Goal: Task Accomplishment & Management: Use online tool/utility

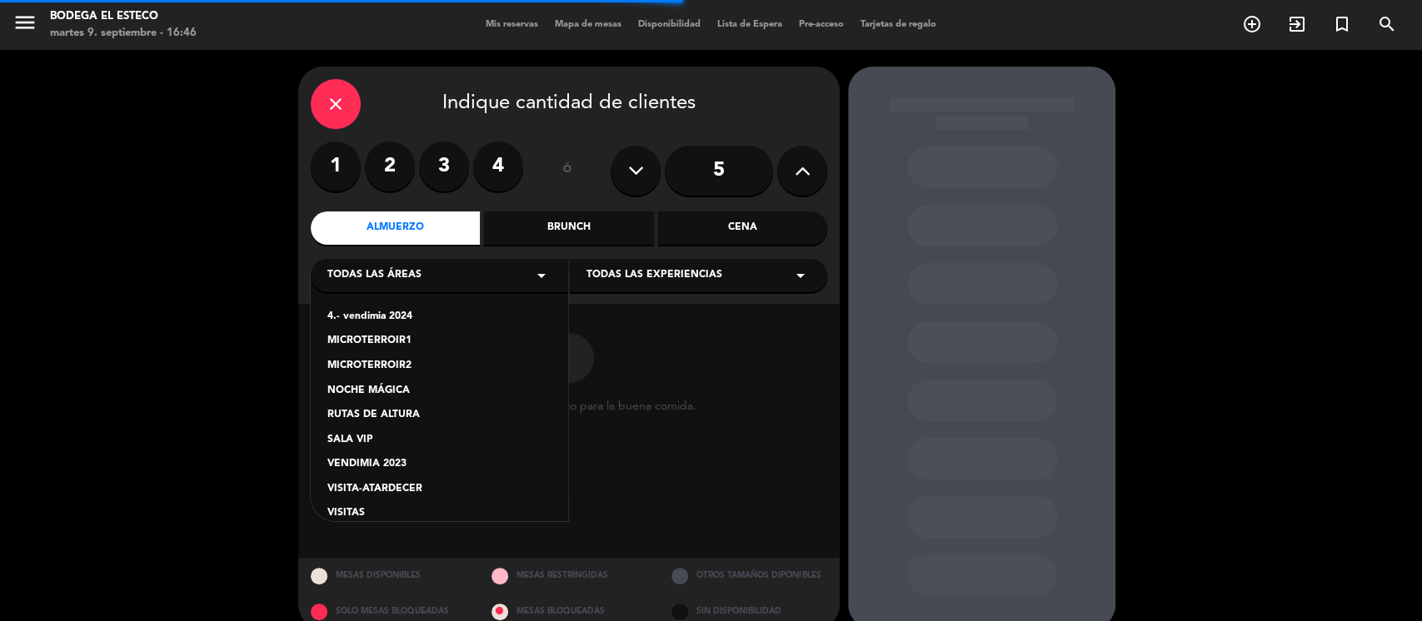
click at [359, 515] on div "VISITAS" at bounding box center [439, 514] width 224 height 17
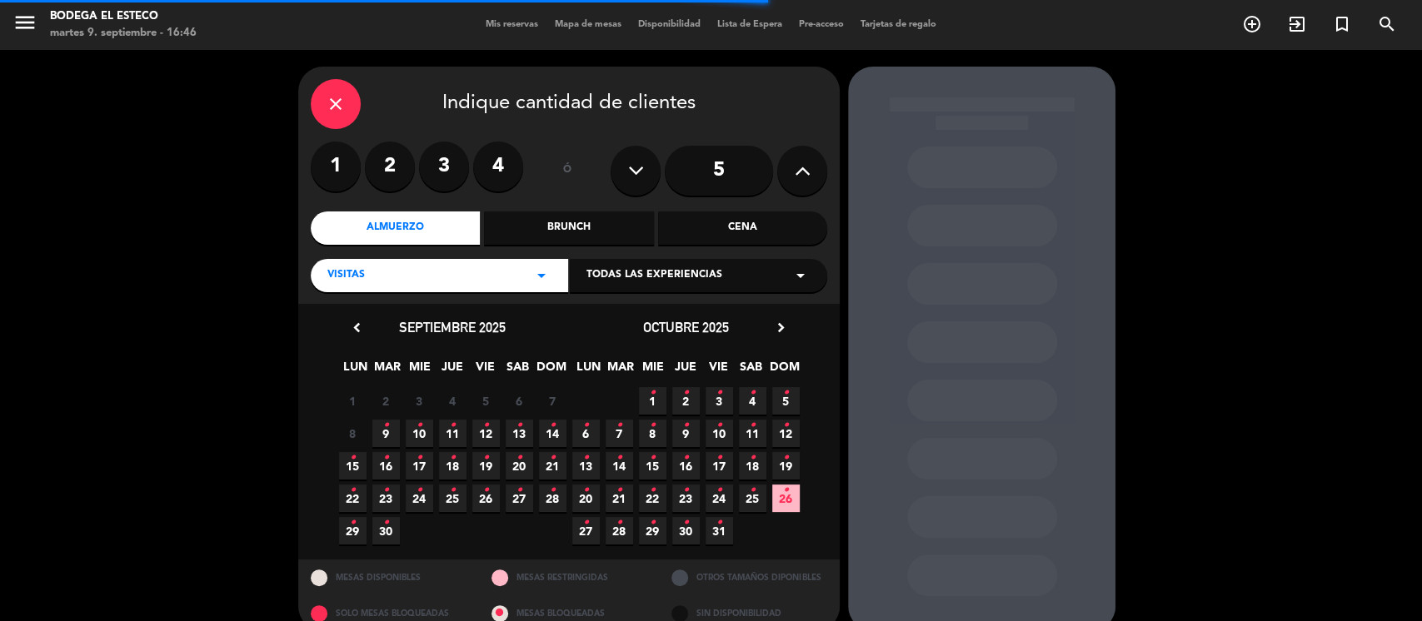
click at [623, 274] on span "Todas las experiencias" at bounding box center [654, 275] width 136 height 17
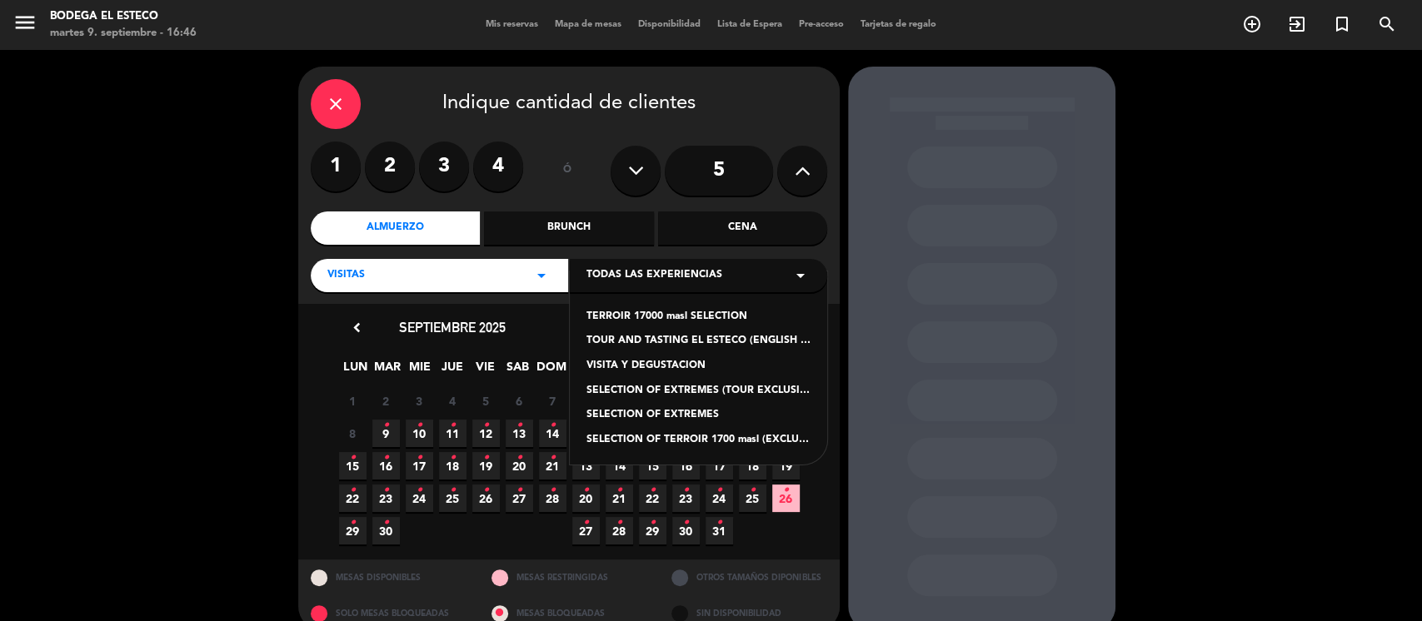
click at [645, 323] on div "TERROIR 17000 masl SELECTION" at bounding box center [698, 317] width 224 height 17
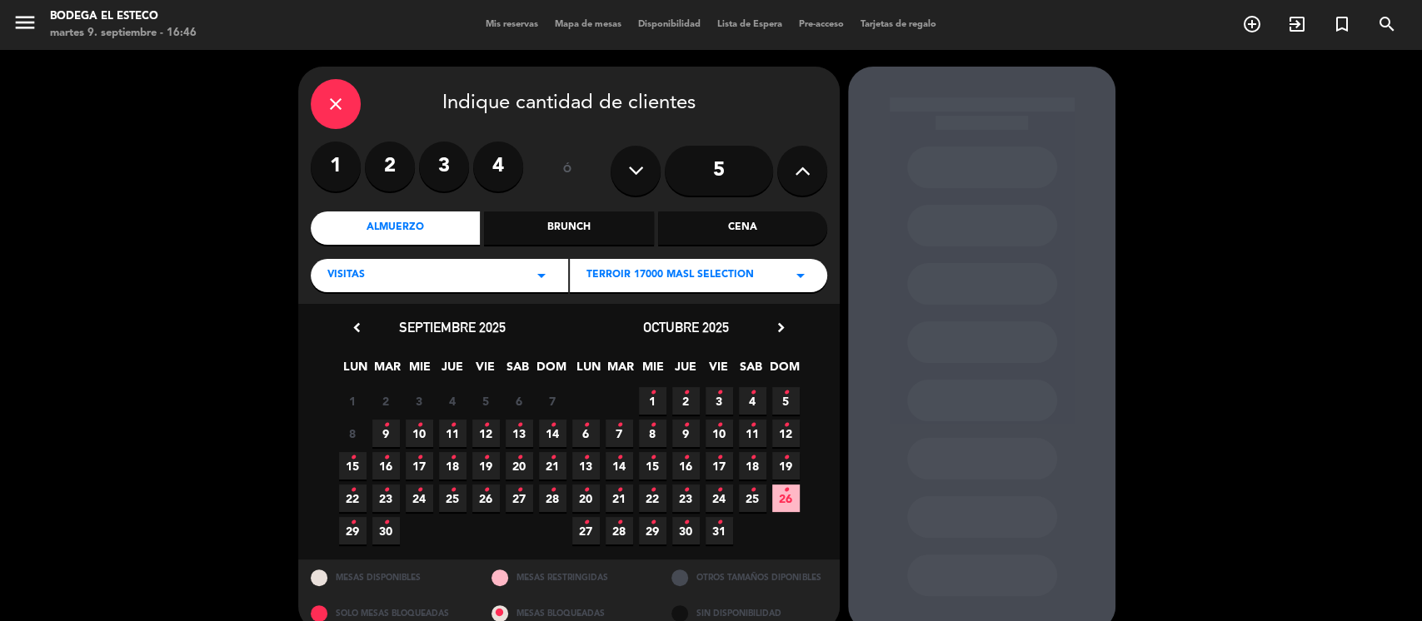
click at [386, 439] on span "9 •" at bounding box center [385, 433] width 27 height 27
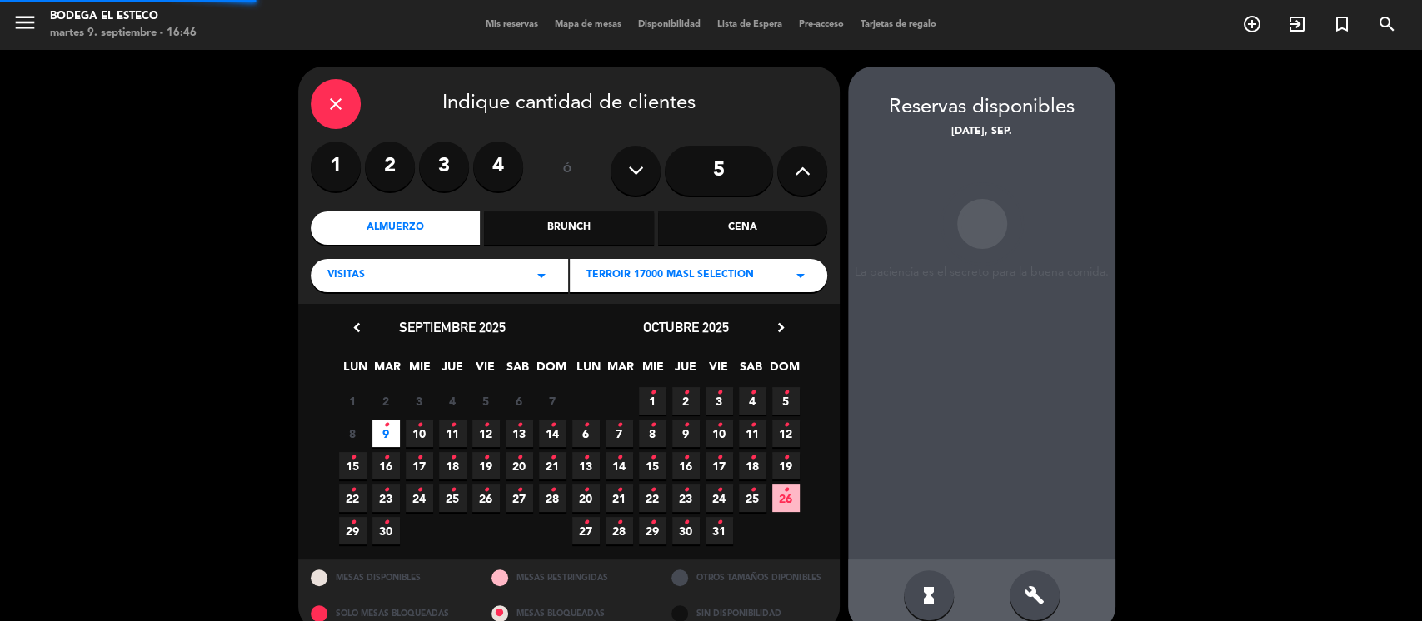
scroll to position [26, 0]
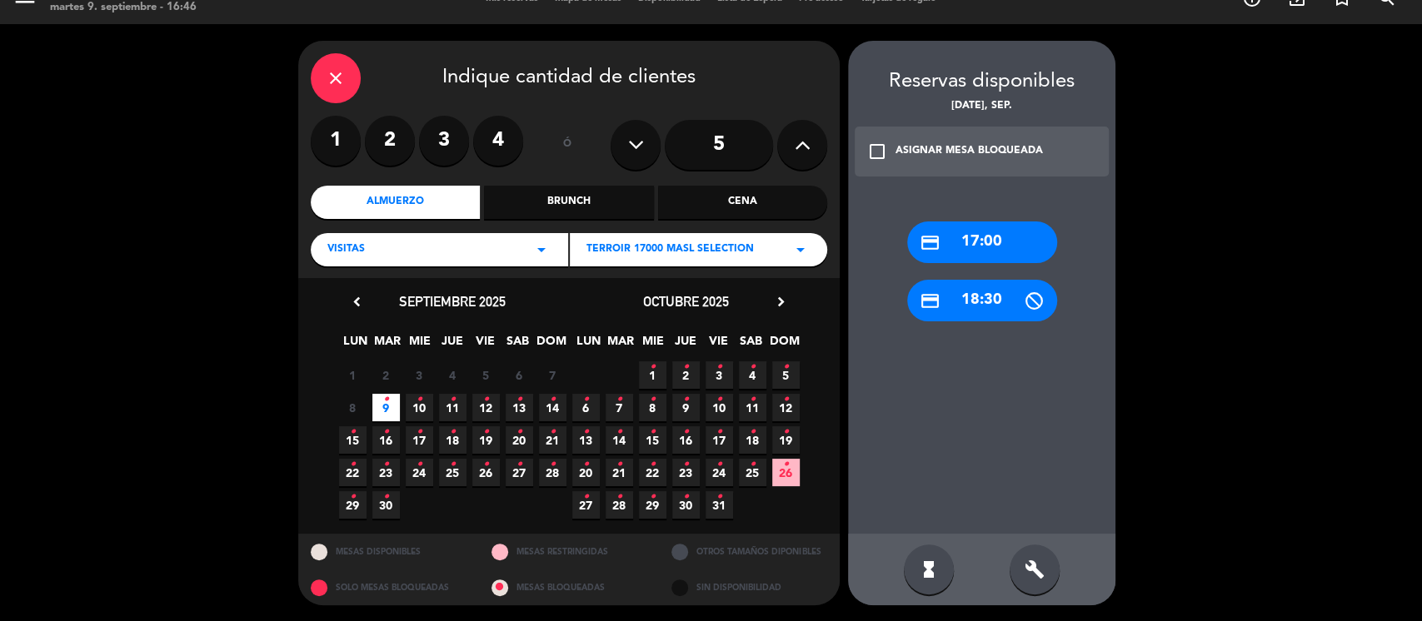
click at [959, 237] on div "credit_card 17:00" at bounding box center [982, 243] width 150 height 42
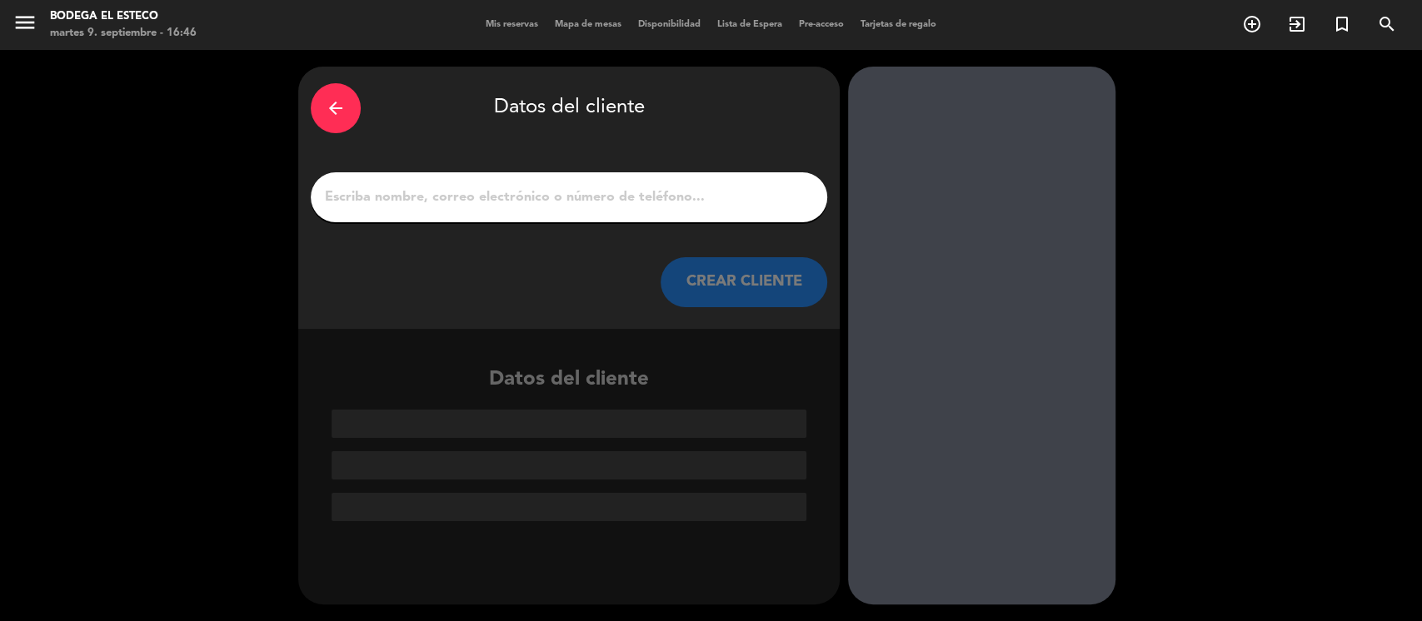
click at [531, 210] on div at bounding box center [569, 197] width 516 height 50
click at [530, 197] on input "1" at bounding box center [568, 197] width 491 height 23
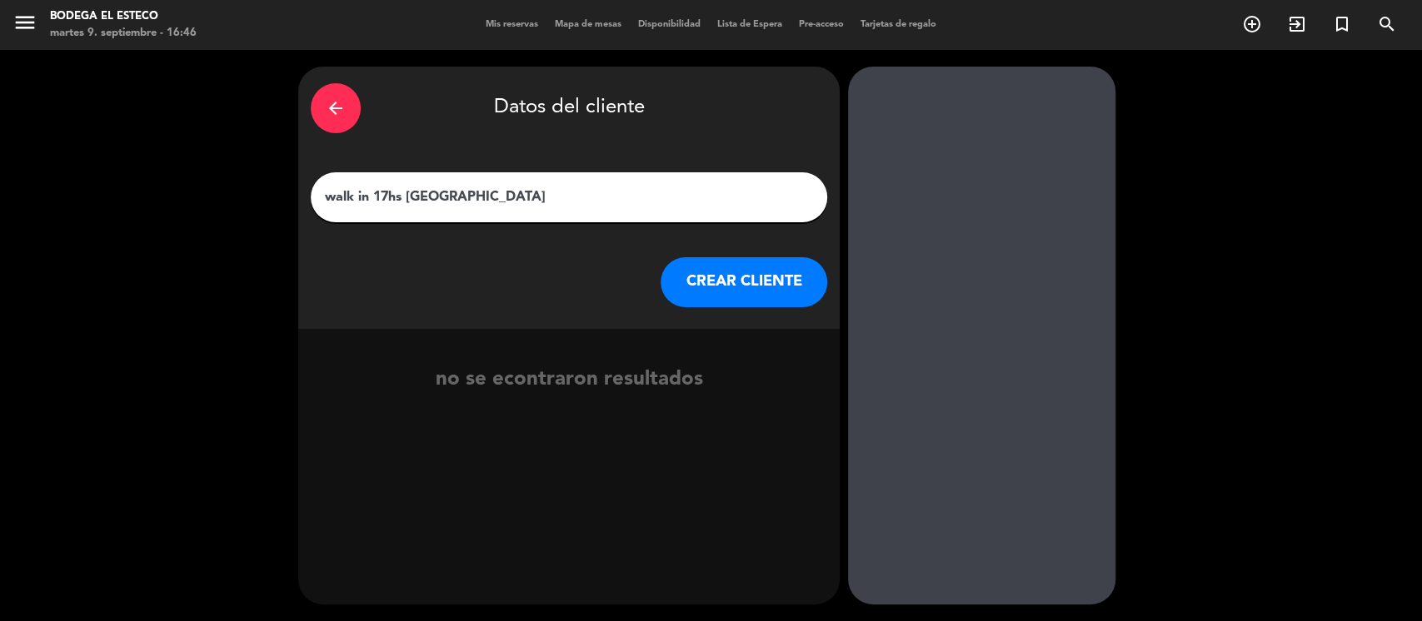
type input "walk in 17hs [GEOGRAPHIC_DATA]"
click at [700, 272] on button "CREAR CLIENTE" at bounding box center [743, 282] width 167 height 50
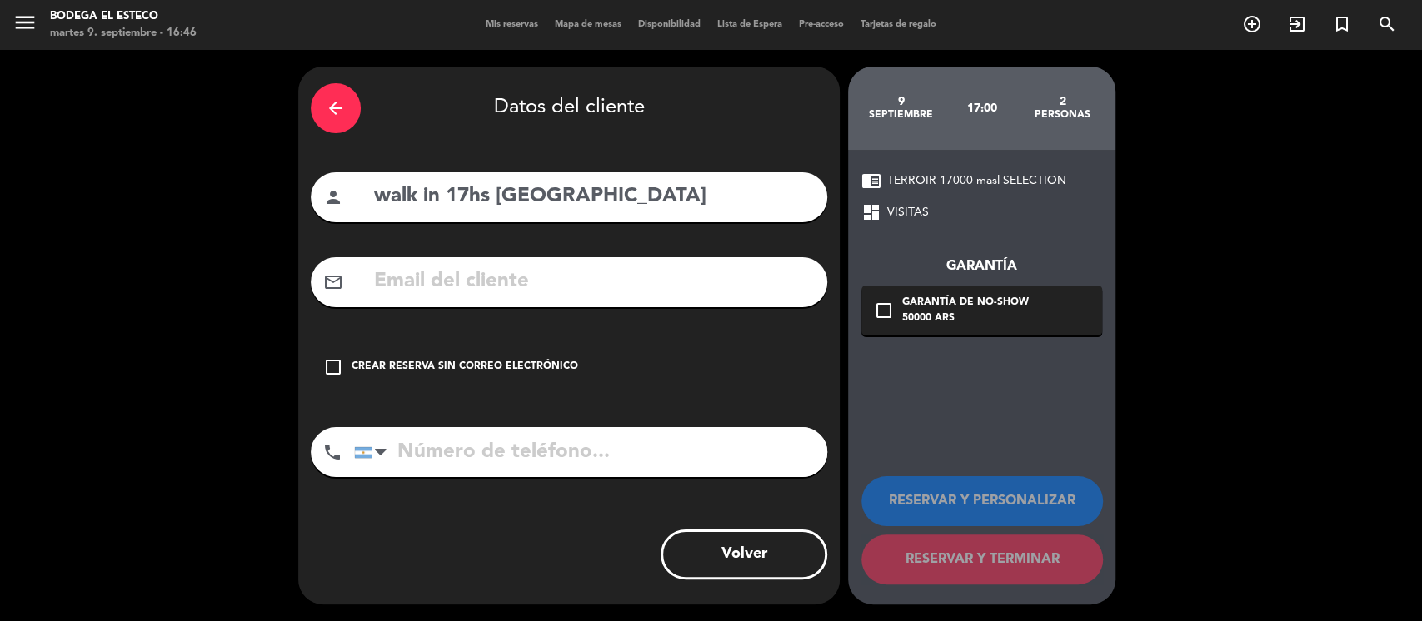
click at [334, 361] on icon "check_box_outline_blank" at bounding box center [333, 367] width 20 height 20
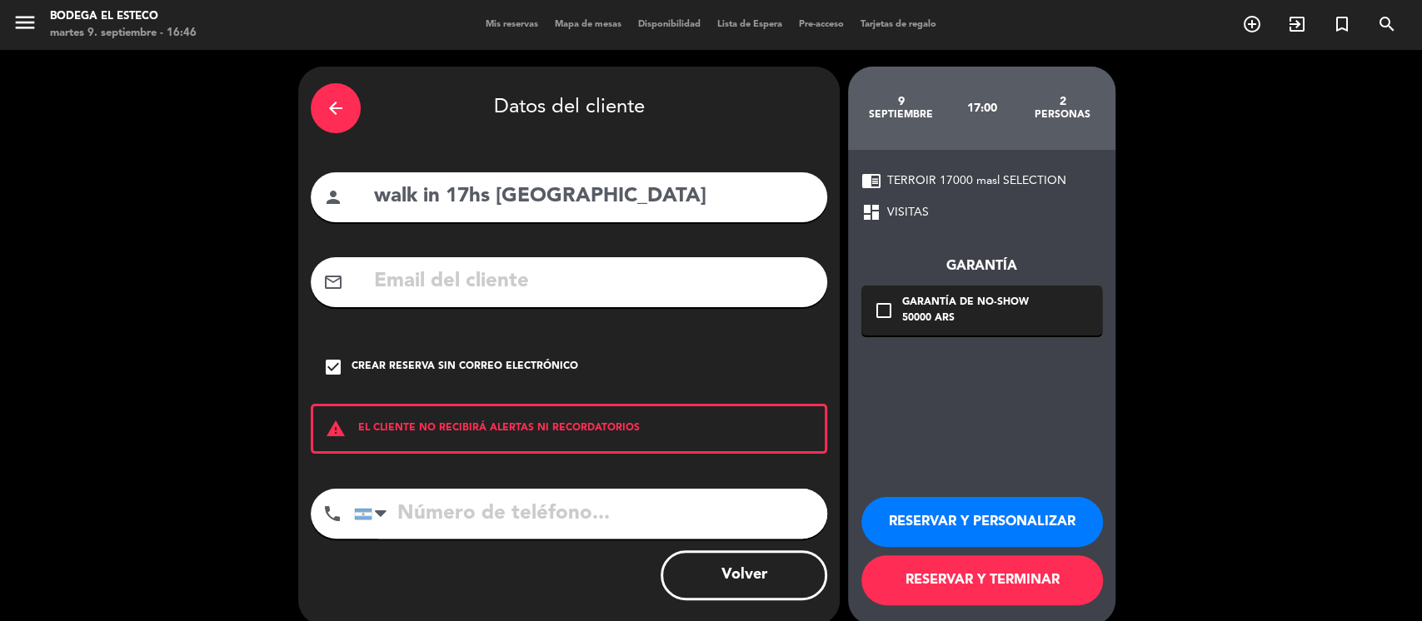
click at [987, 524] on button "RESERVAR Y PERSONALIZAR" at bounding box center [982, 522] width 242 height 50
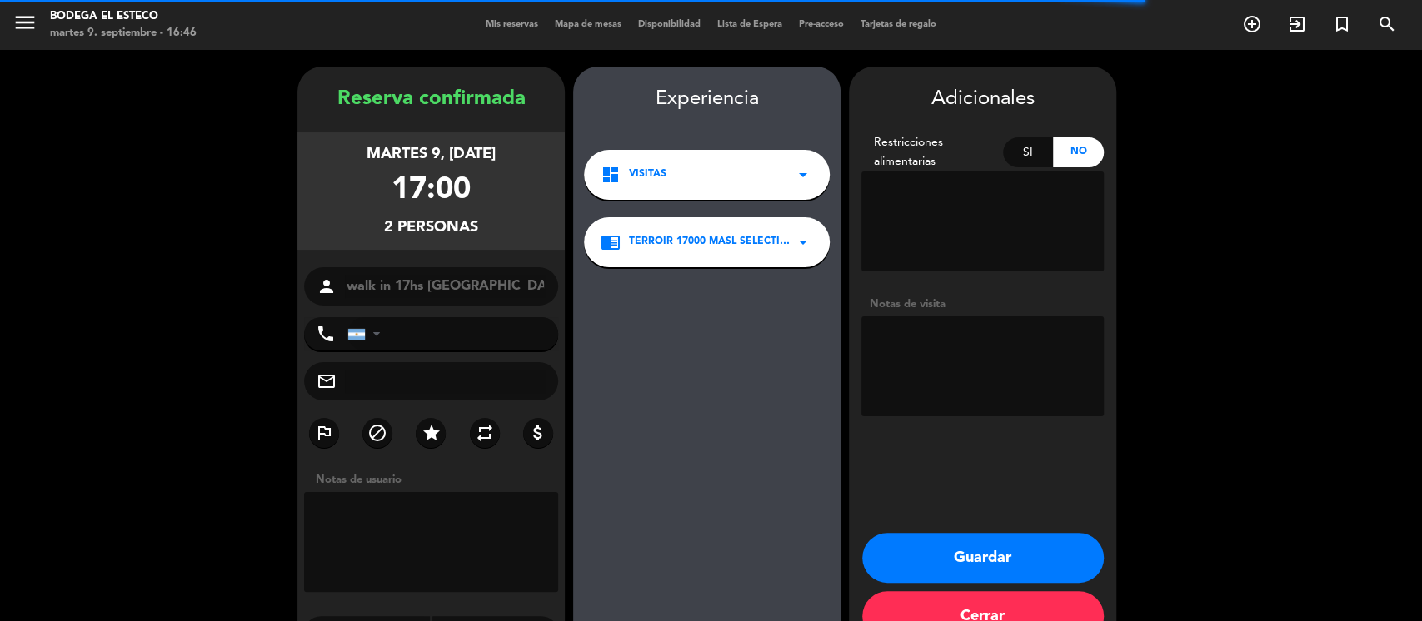
scroll to position [44, 0]
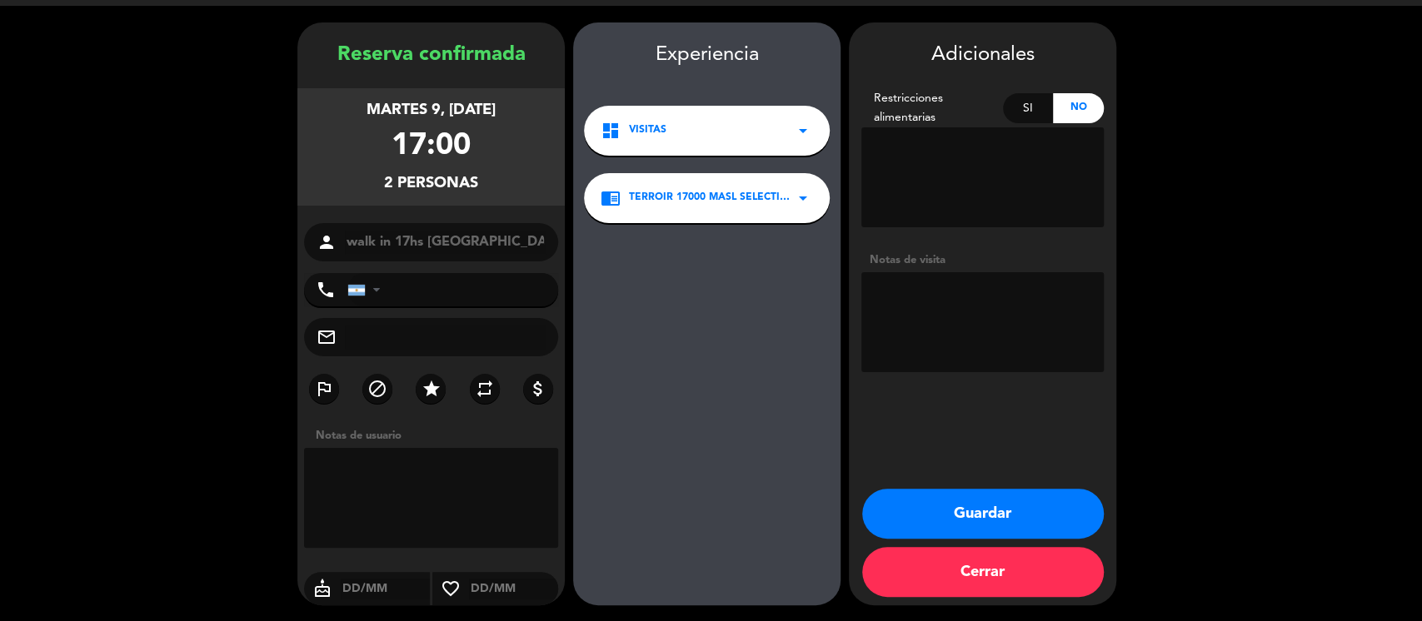
click at [991, 309] on textarea at bounding box center [982, 322] width 242 height 100
type textarea "Pagado, 1 ext y 1 ter + 1 menor"
click at [959, 507] on button "Guardar" at bounding box center [983, 514] width 242 height 50
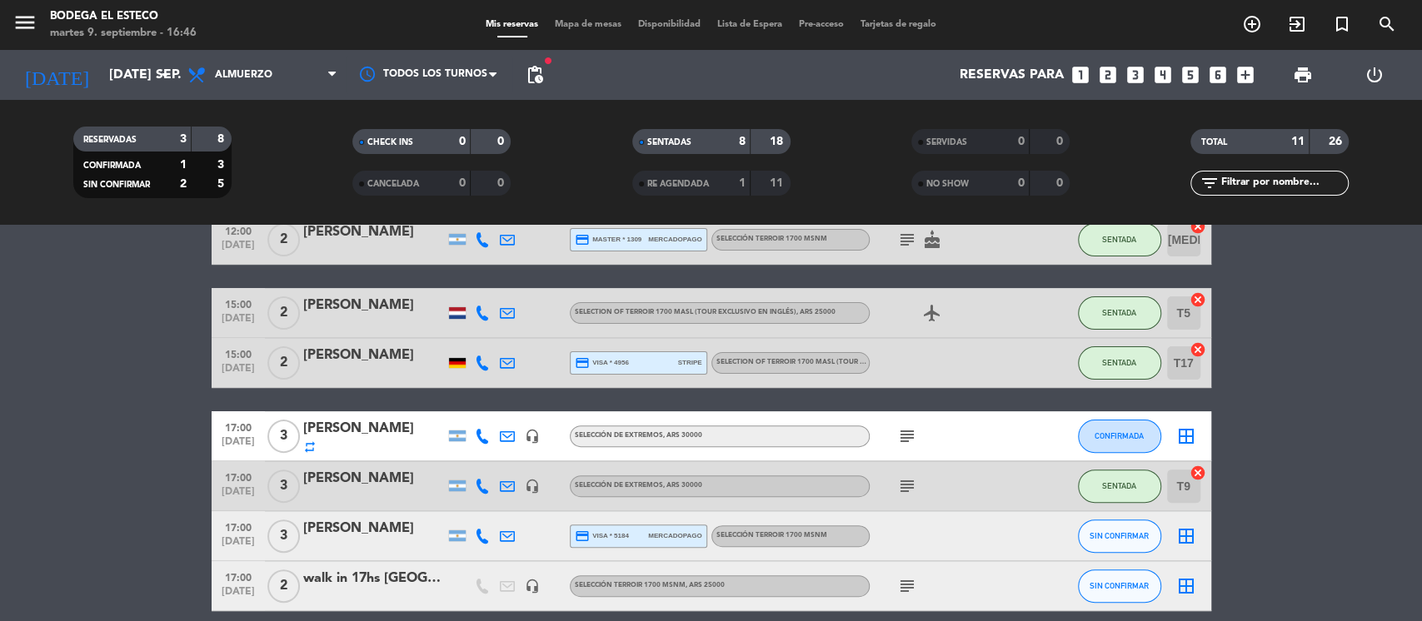
scroll to position [406, 0]
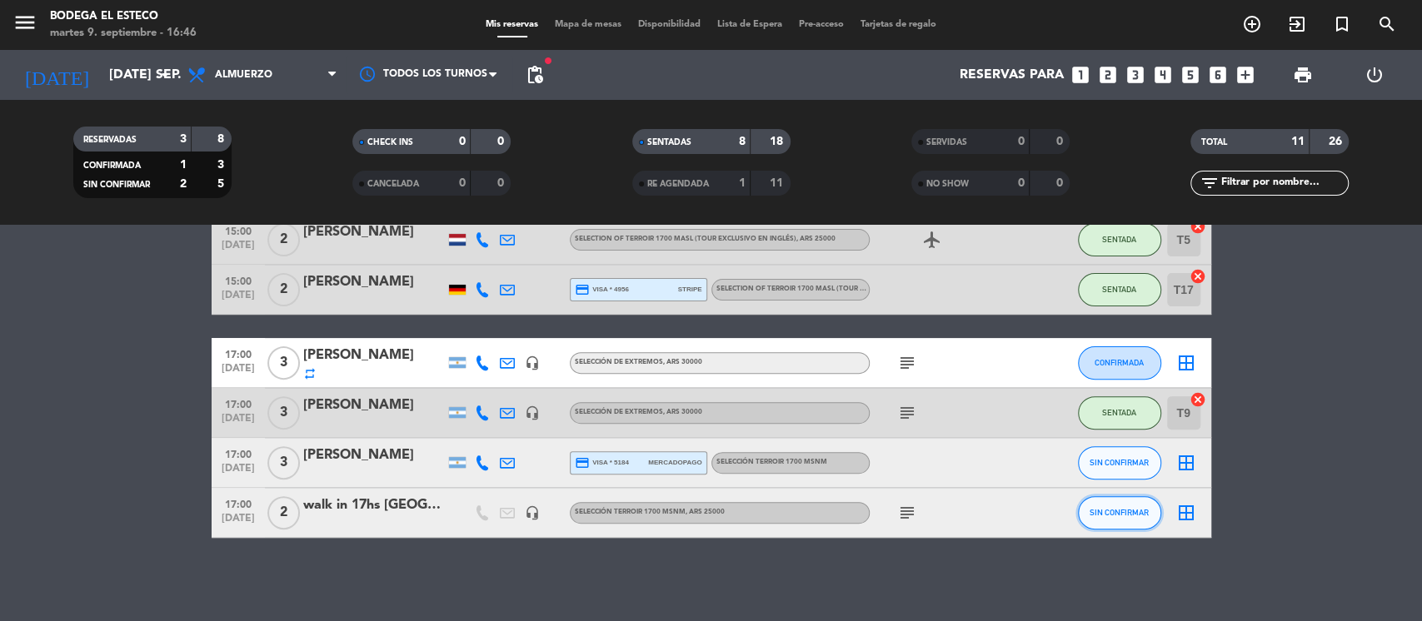
click at [1099, 515] on span "SIN CONFIRMAR" at bounding box center [1118, 512] width 59 height 9
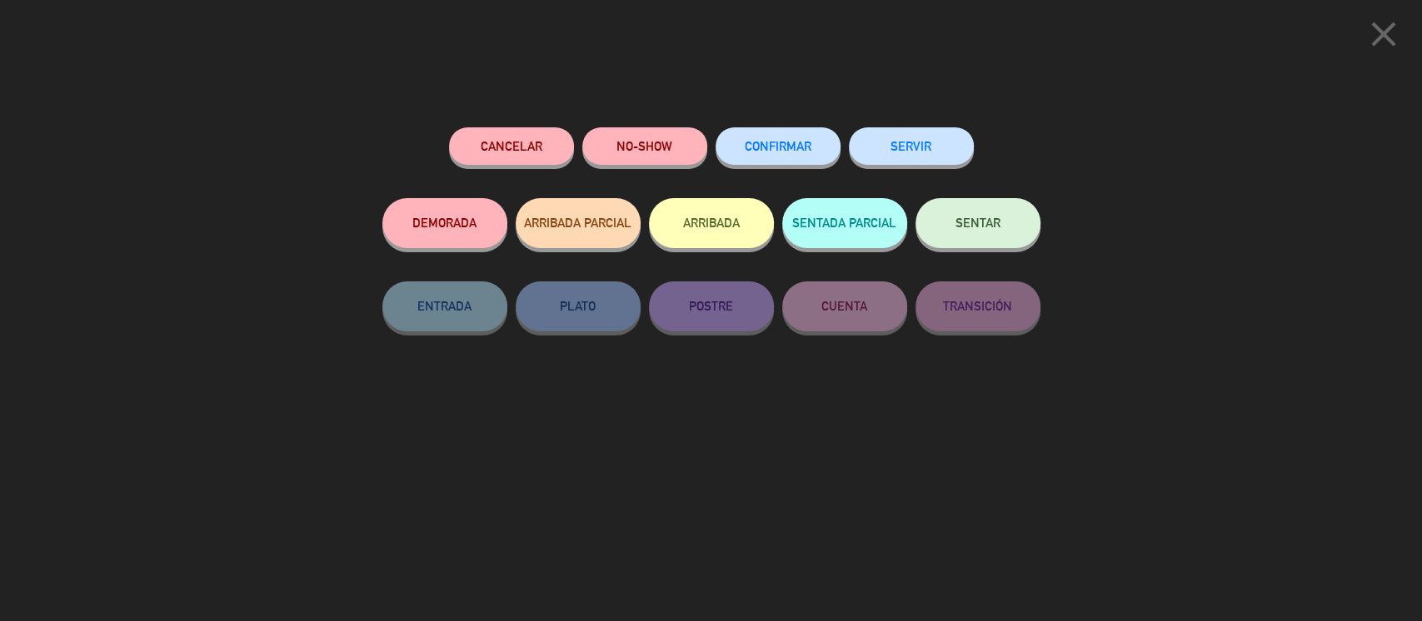
click at [1004, 222] on button "SENTAR" at bounding box center [977, 223] width 125 height 50
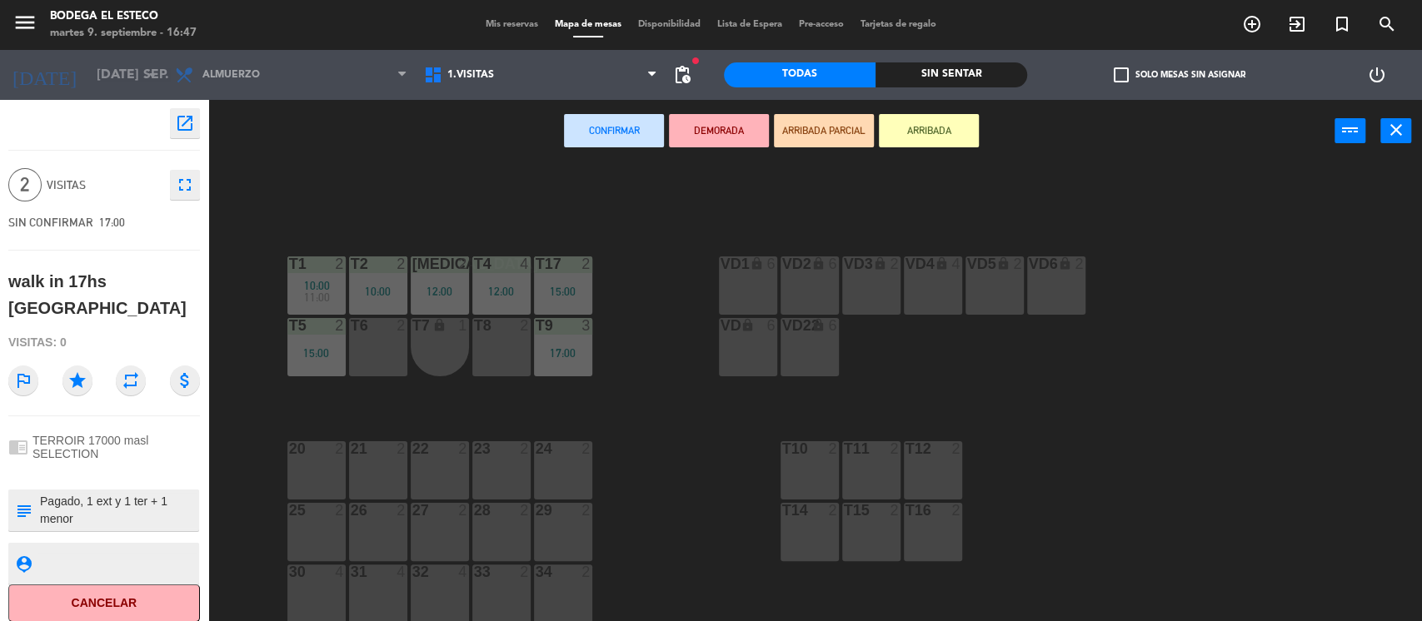
click at [476, 356] on div "T8 2" at bounding box center [501, 347] width 58 height 58
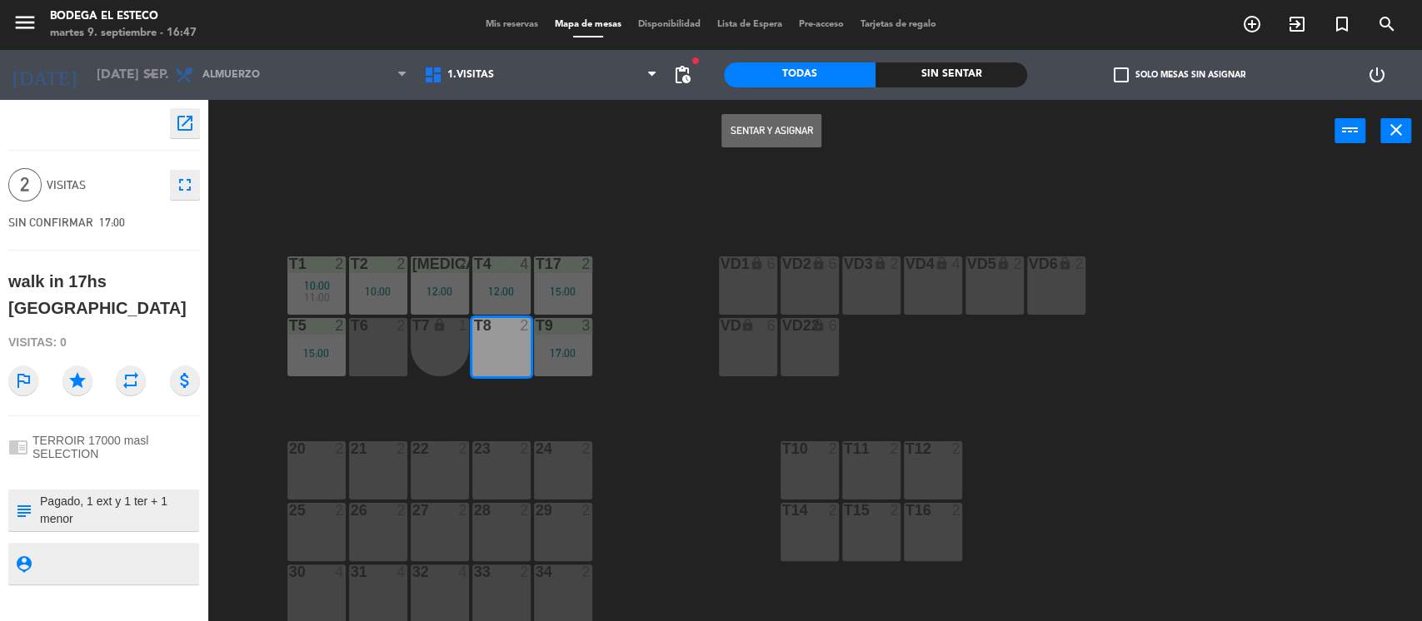
click at [795, 127] on button "Sentar y Asignar" at bounding box center [771, 130] width 100 height 33
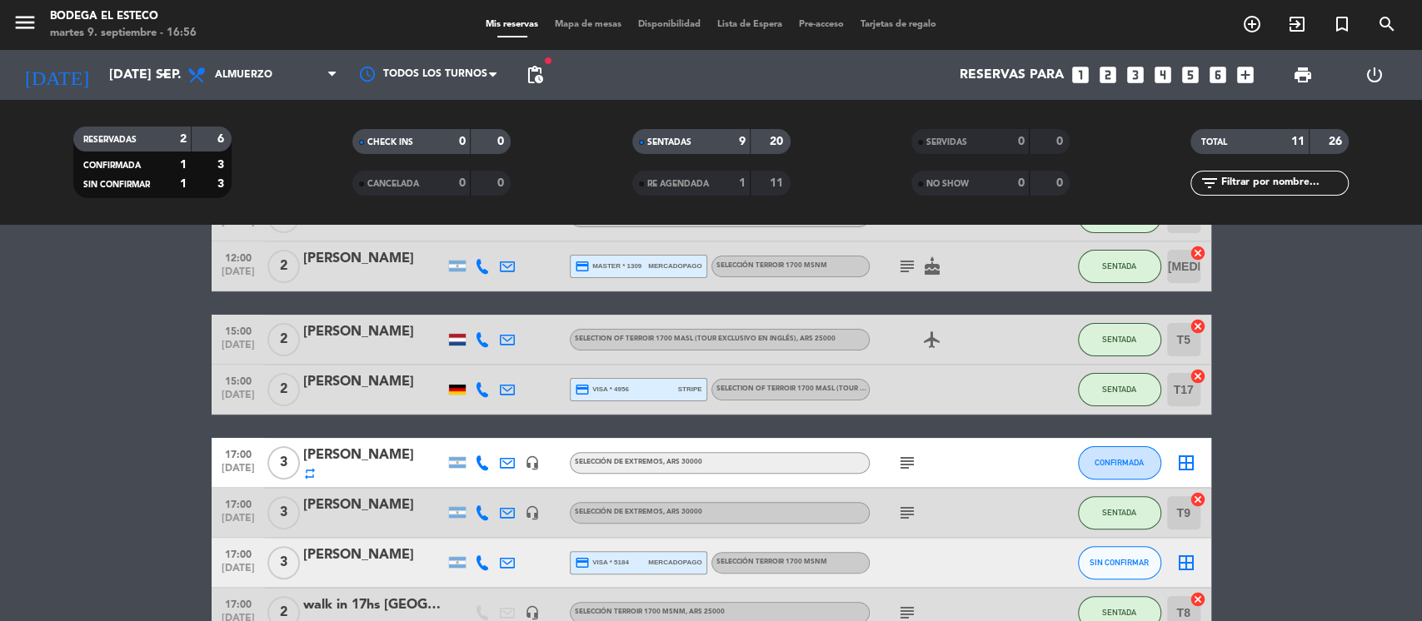
scroll to position [406, 0]
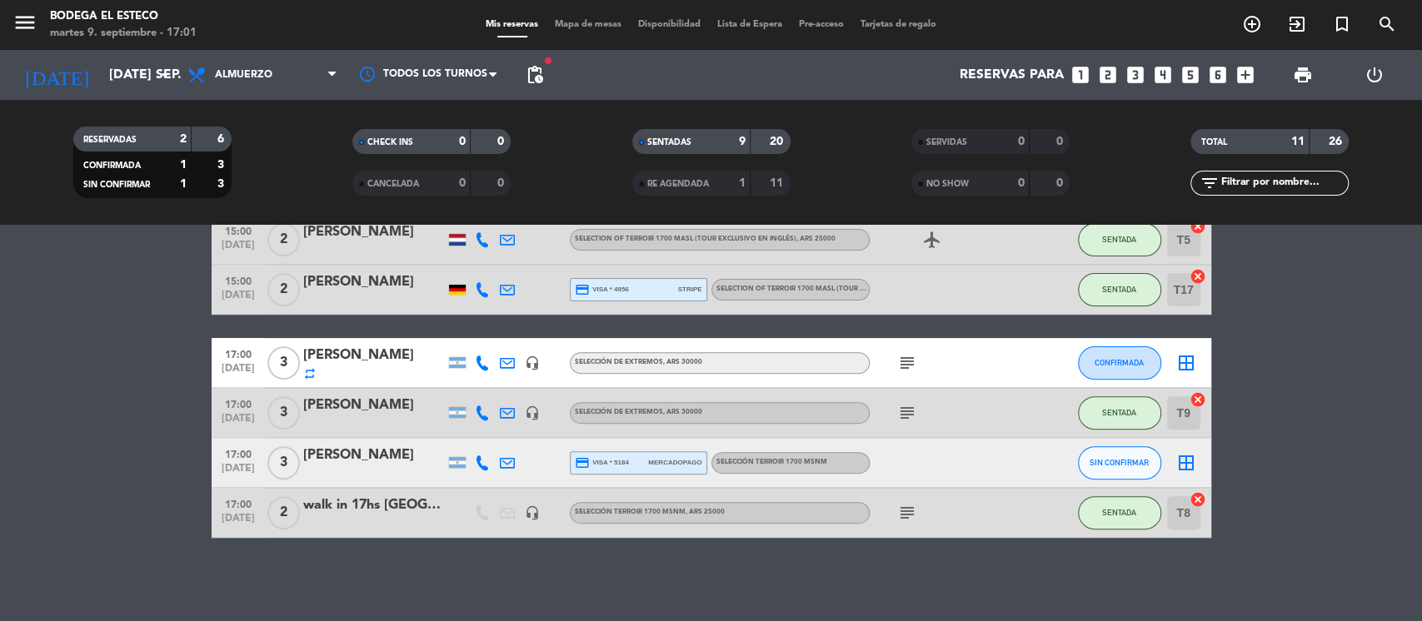
click at [907, 356] on icon "subject" at bounding box center [907, 363] width 20 height 20
click at [913, 413] on icon "subject" at bounding box center [907, 413] width 20 height 20
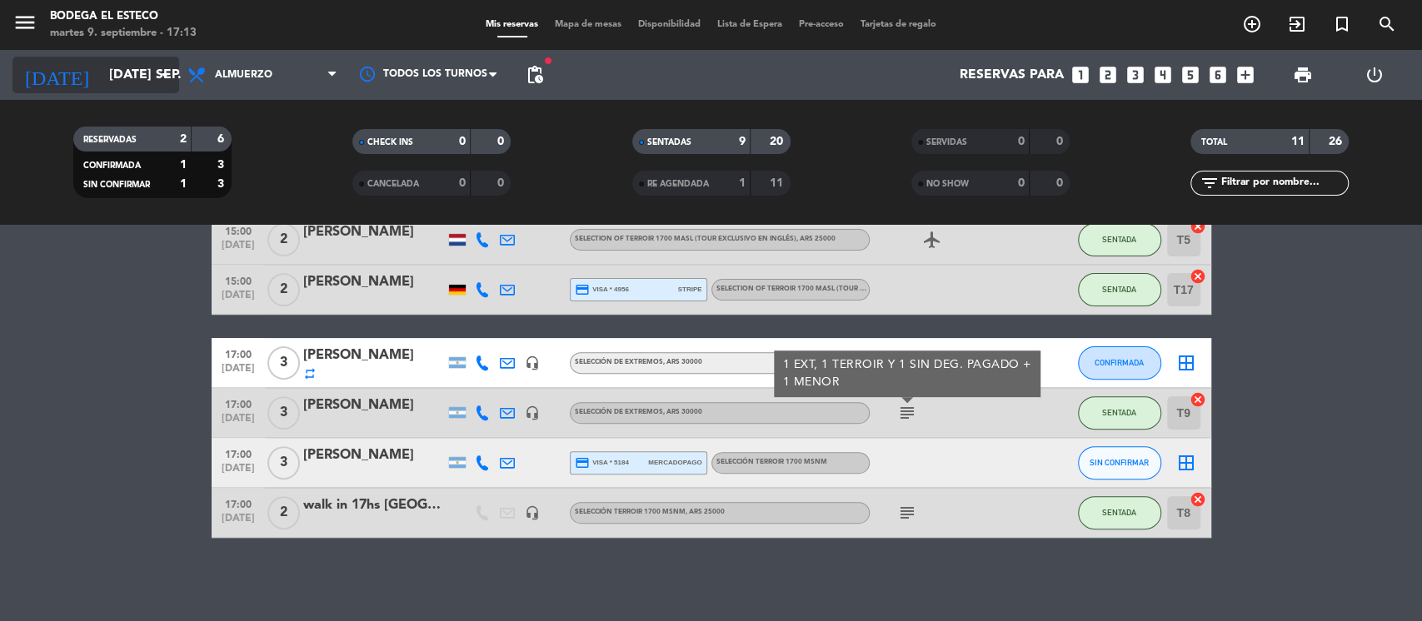
click at [117, 62] on input "[DATE] sep." at bounding box center [189, 75] width 176 height 32
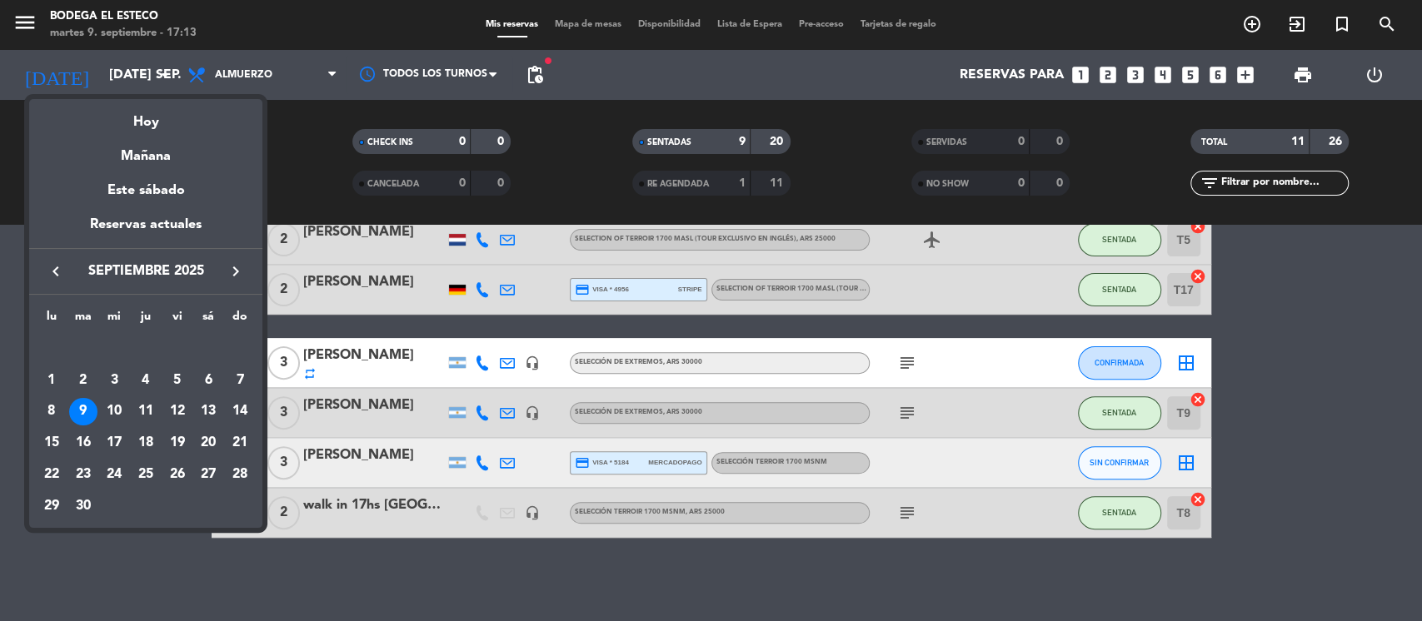
click at [238, 266] on icon "keyboard_arrow_right" at bounding box center [236, 272] width 20 height 20
click at [209, 475] on div "25" at bounding box center [208, 475] width 28 height 28
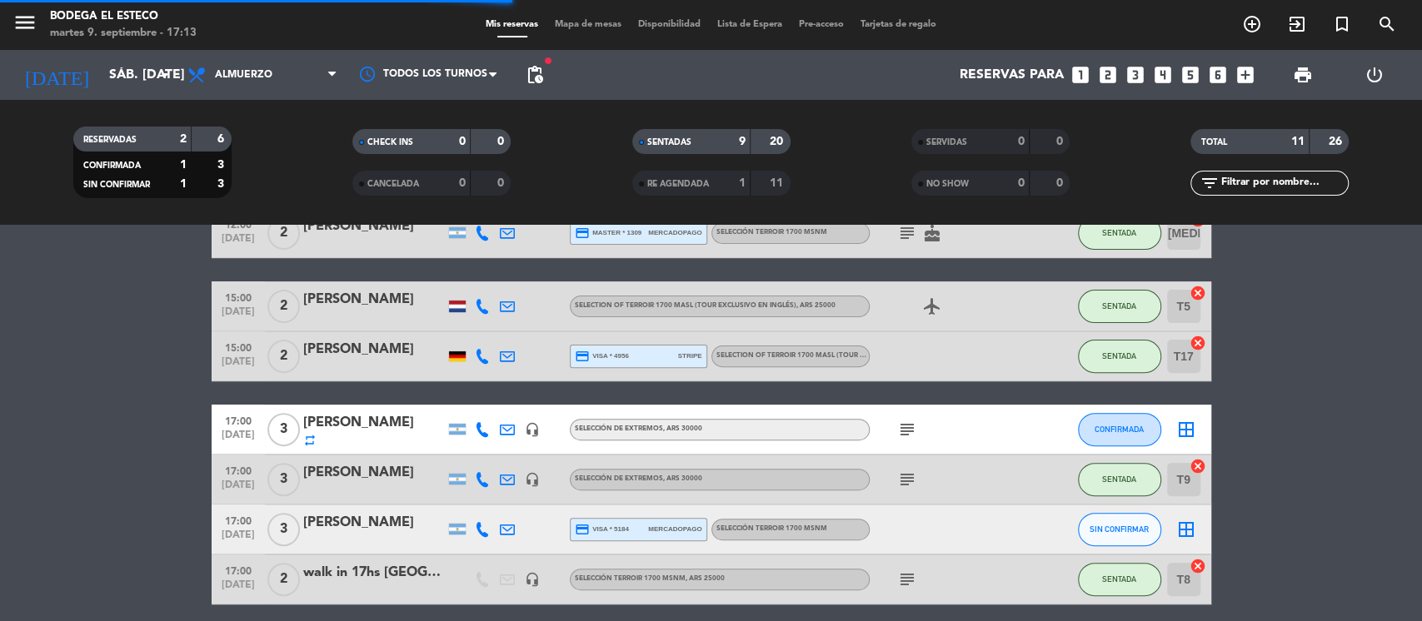
scroll to position [0, 0]
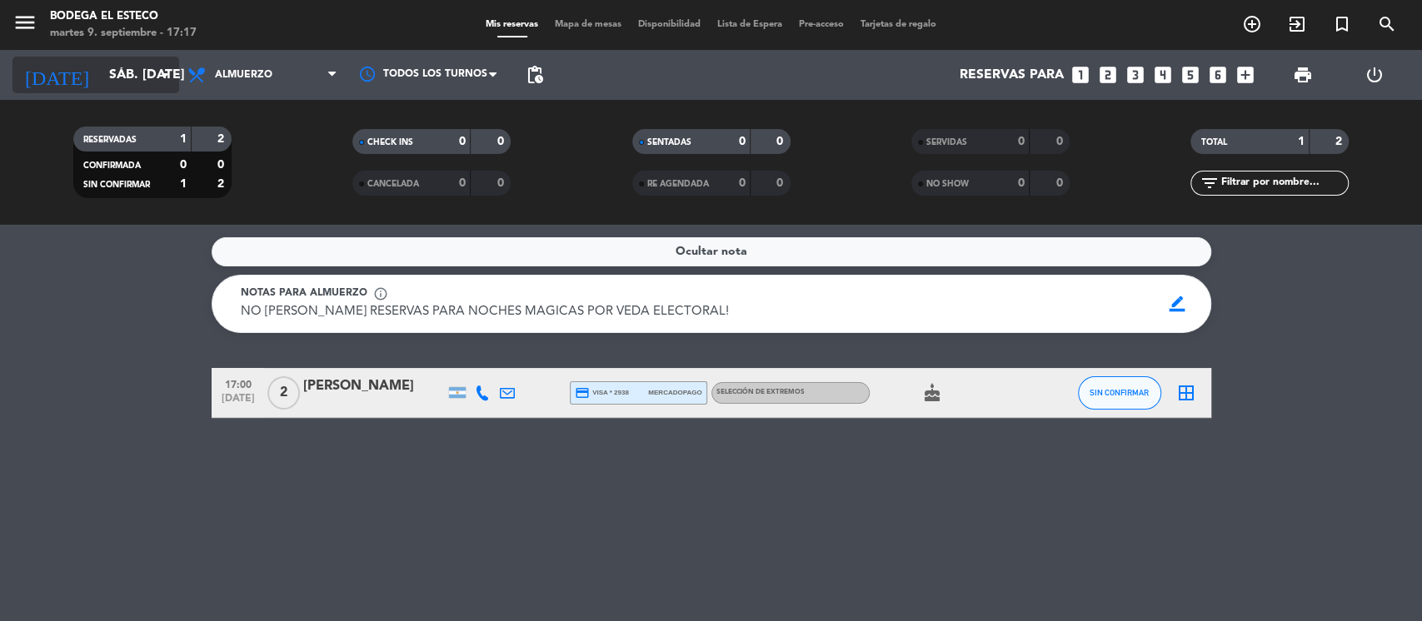
click at [167, 75] on icon "arrow_drop_down" at bounding box center [165, 75] width 20 height 20
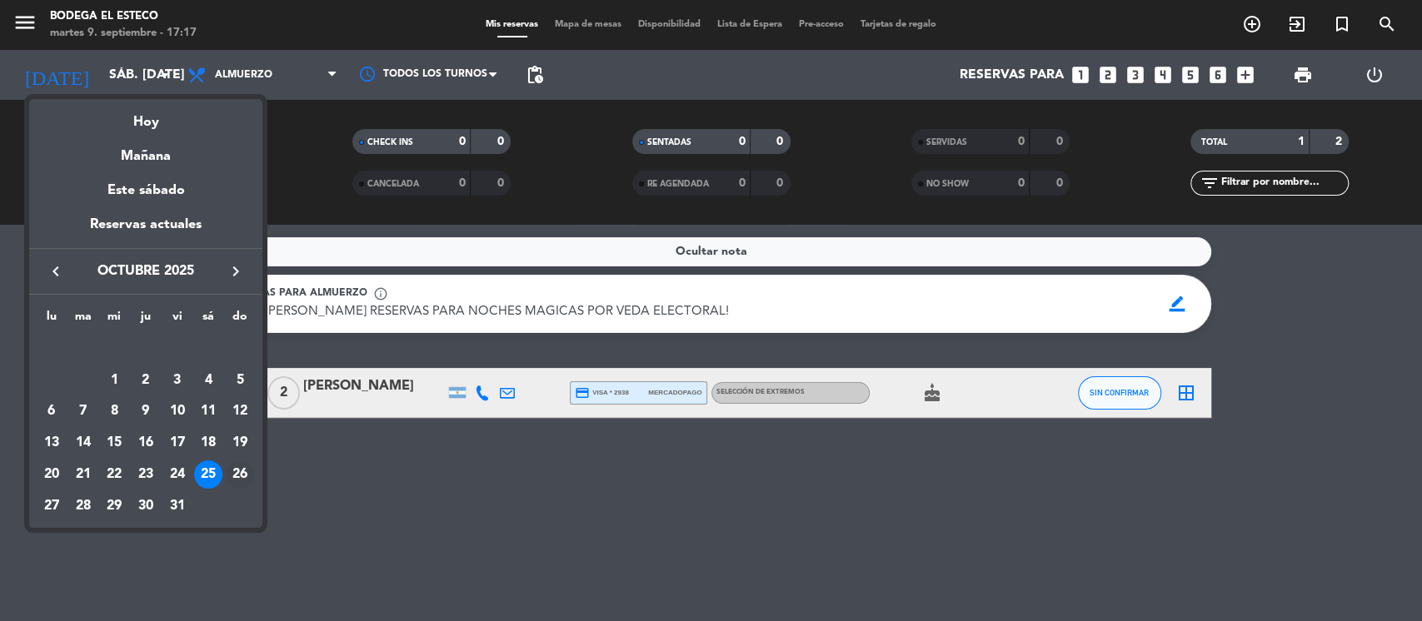
click at [245, 471] on div "26" at bounding box center [240, 475] width 28 height 28
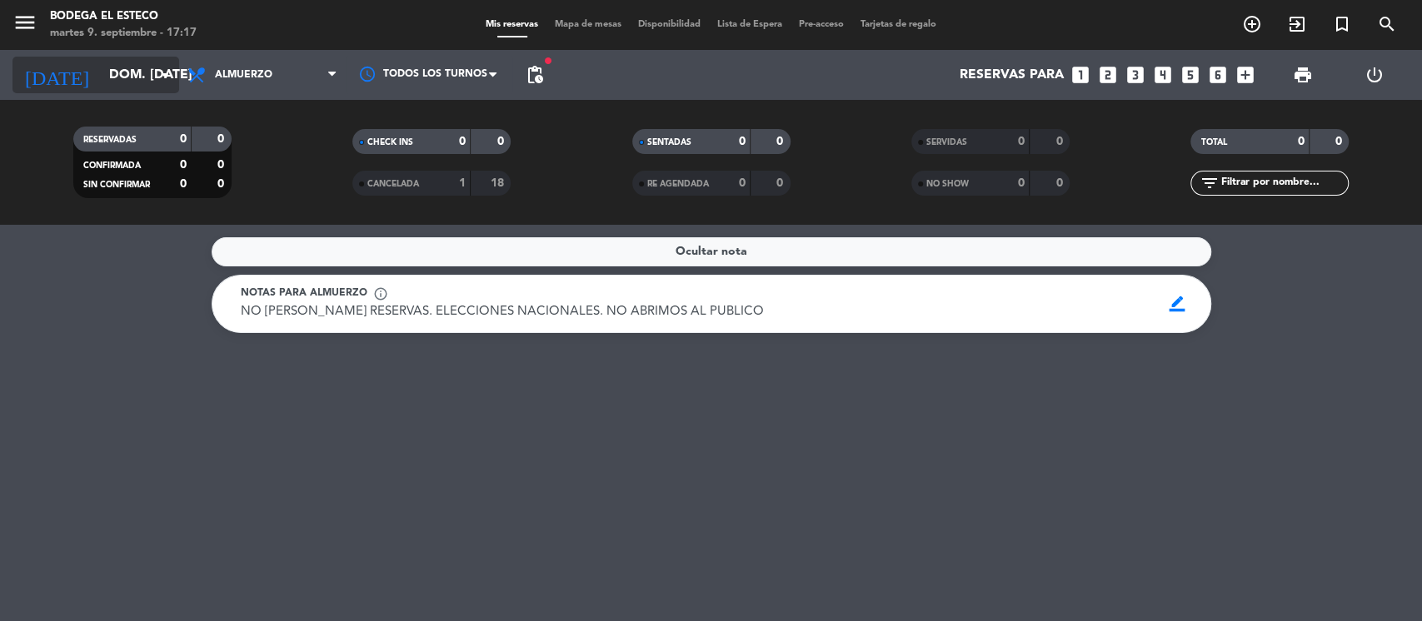
click at [161, 78] on icon "arrow_drop_down" at bounding box center [165, 75] width 20 height 20
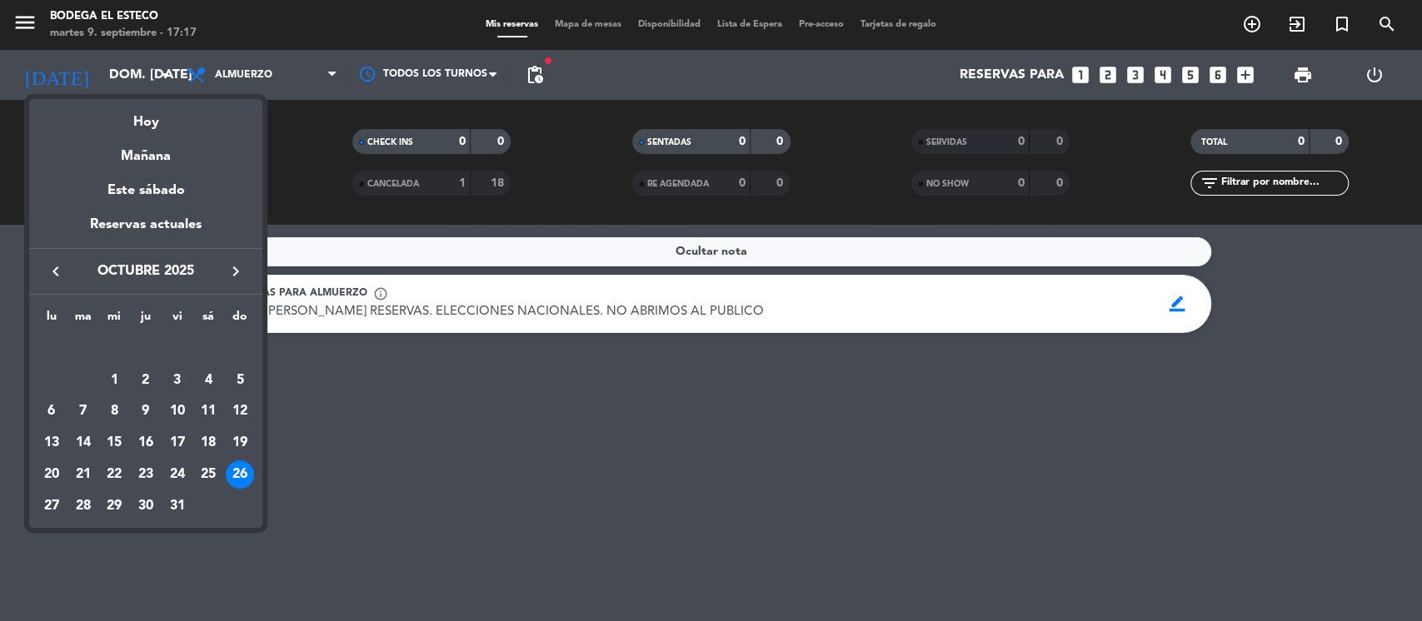
drag, startPoint x: 208, startPoint y: 470, endPoint x: 312, endPoint y: 461, distance: 104.5
click at [210, 471] on div "25" at bounding box center [208, 475] width 28 height 28
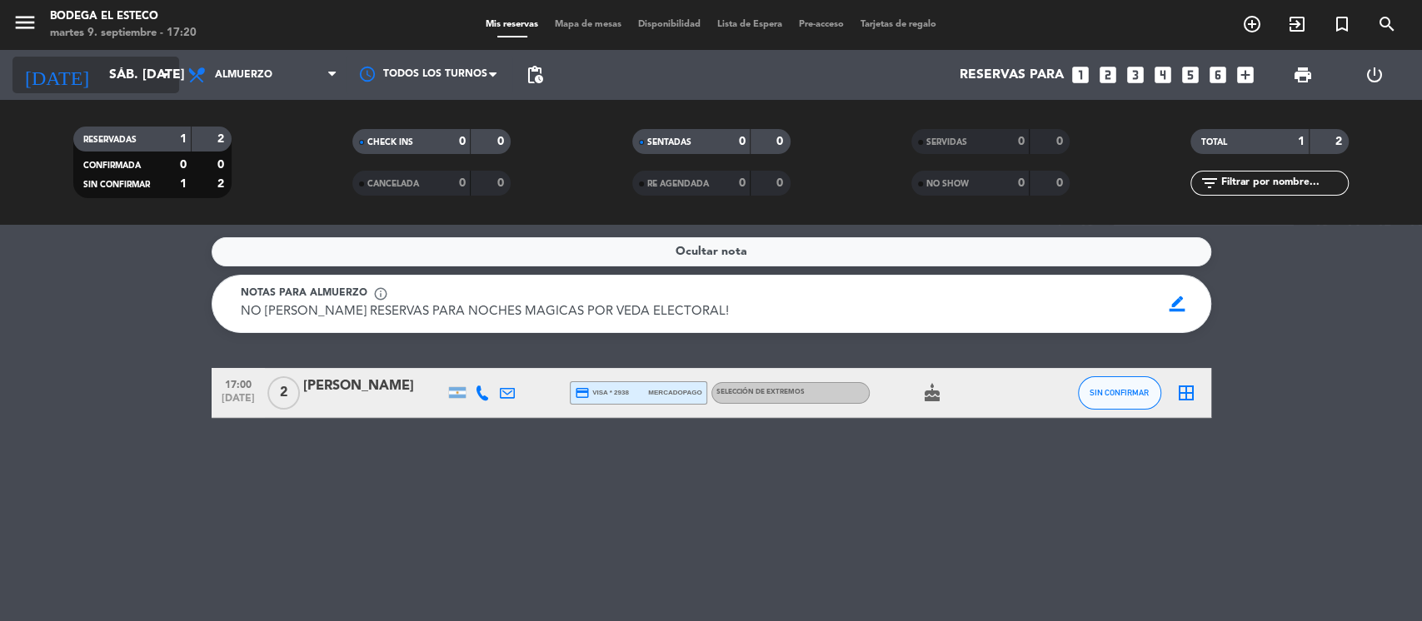
click at [158, 77] on icon "arrow_drop_down" at bounding box center [165, 75] width 20 height 20
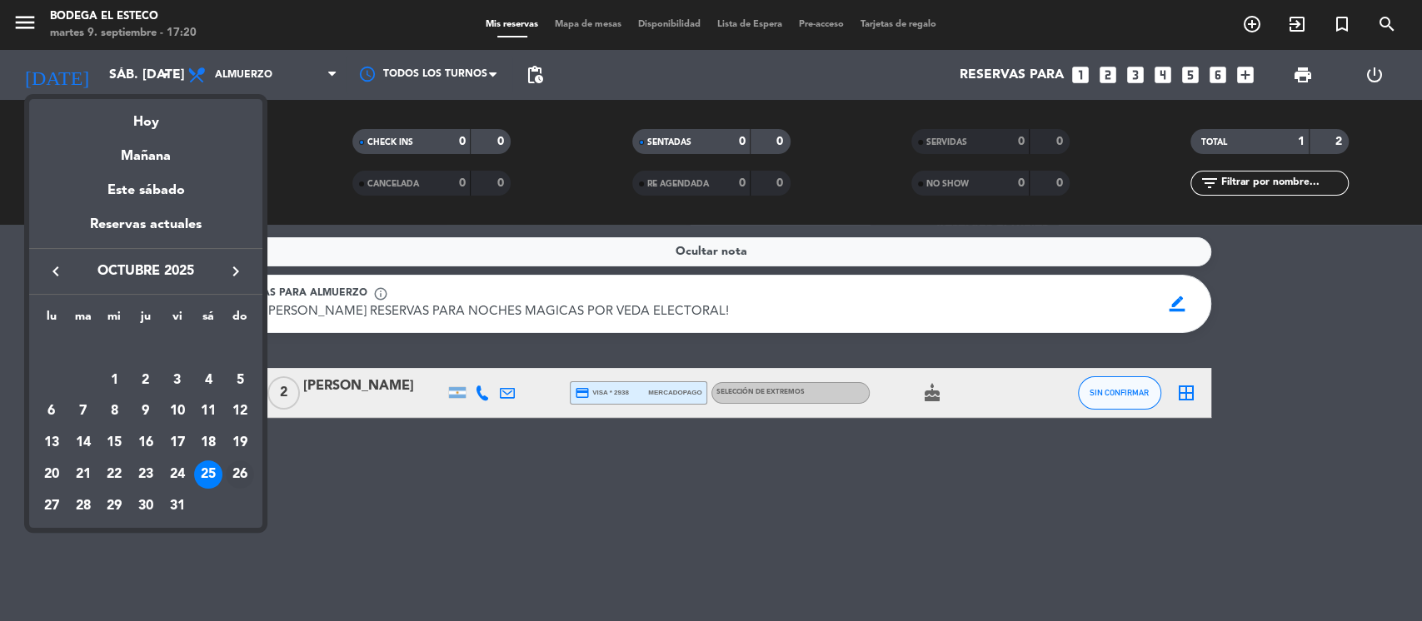
click at [240, 470] on div "26" at bounding box center [240, 475] width 28 height 28
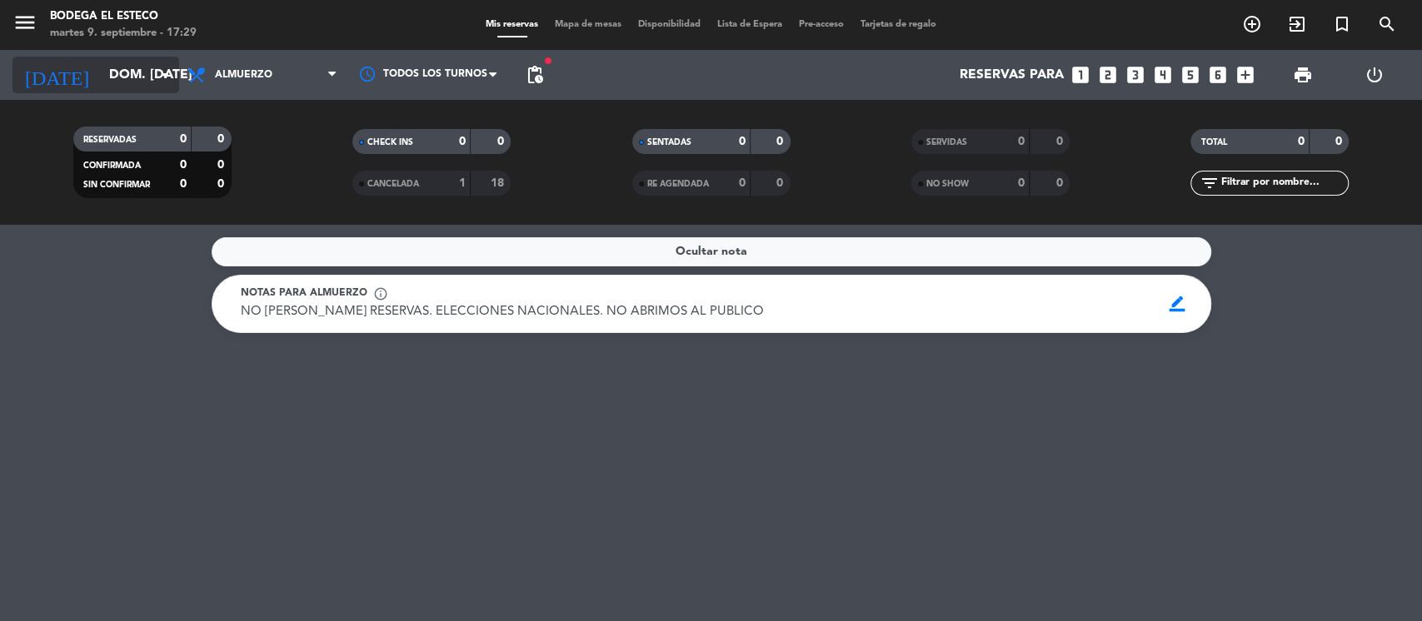
click at [119, 70] on input "dom. [DATE]" at bounding box center [189, 75] width 176 height 32
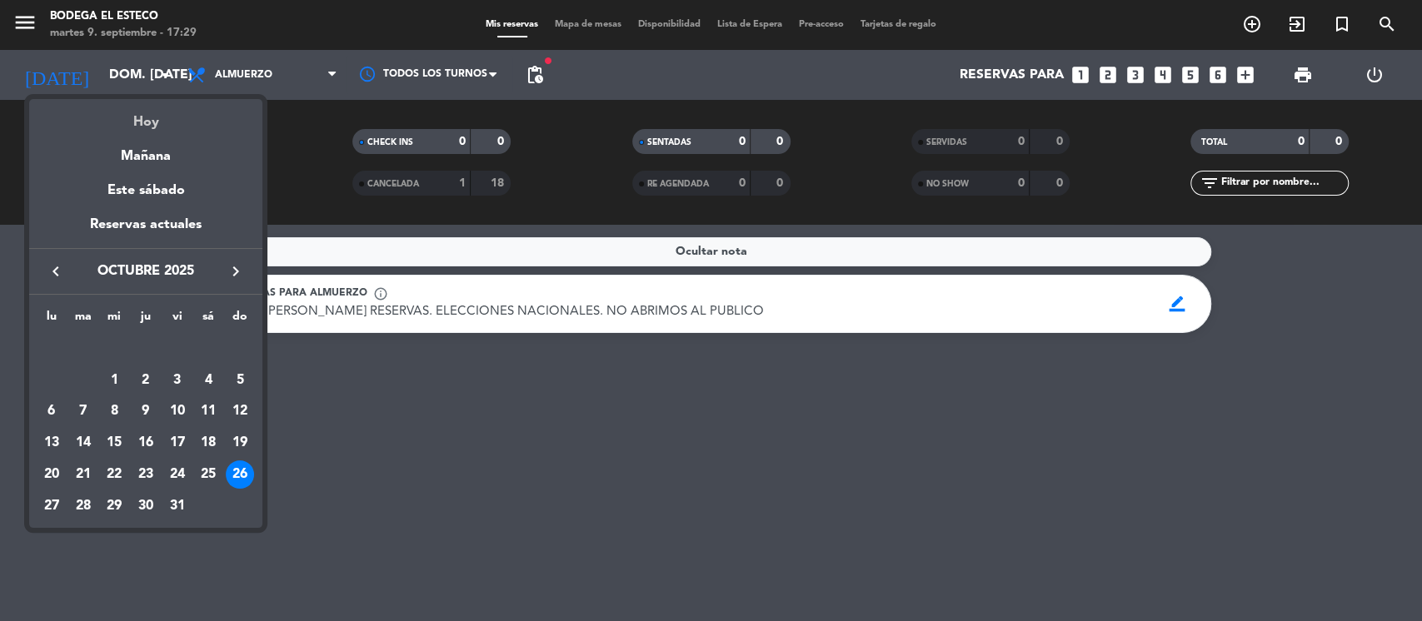
click at [151, 112] on div "Hoy" at bounding box center [145, 116] width 233 height 34
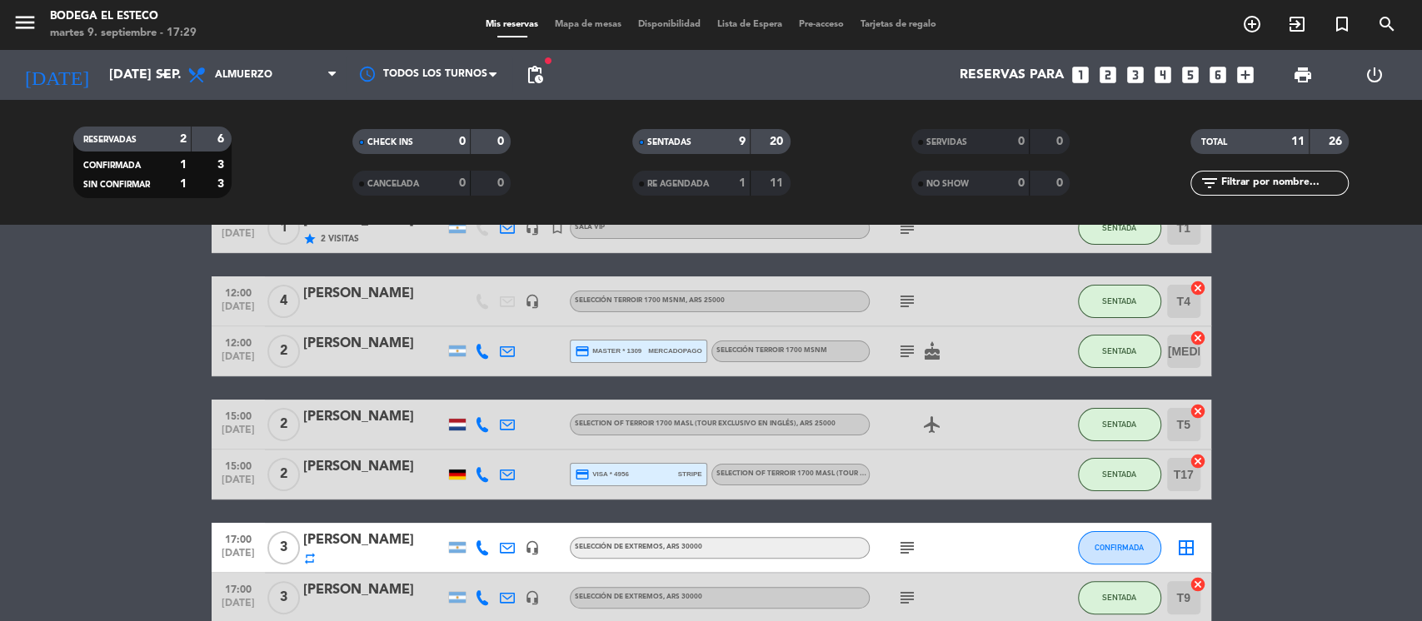
scroll to position [406, 0]
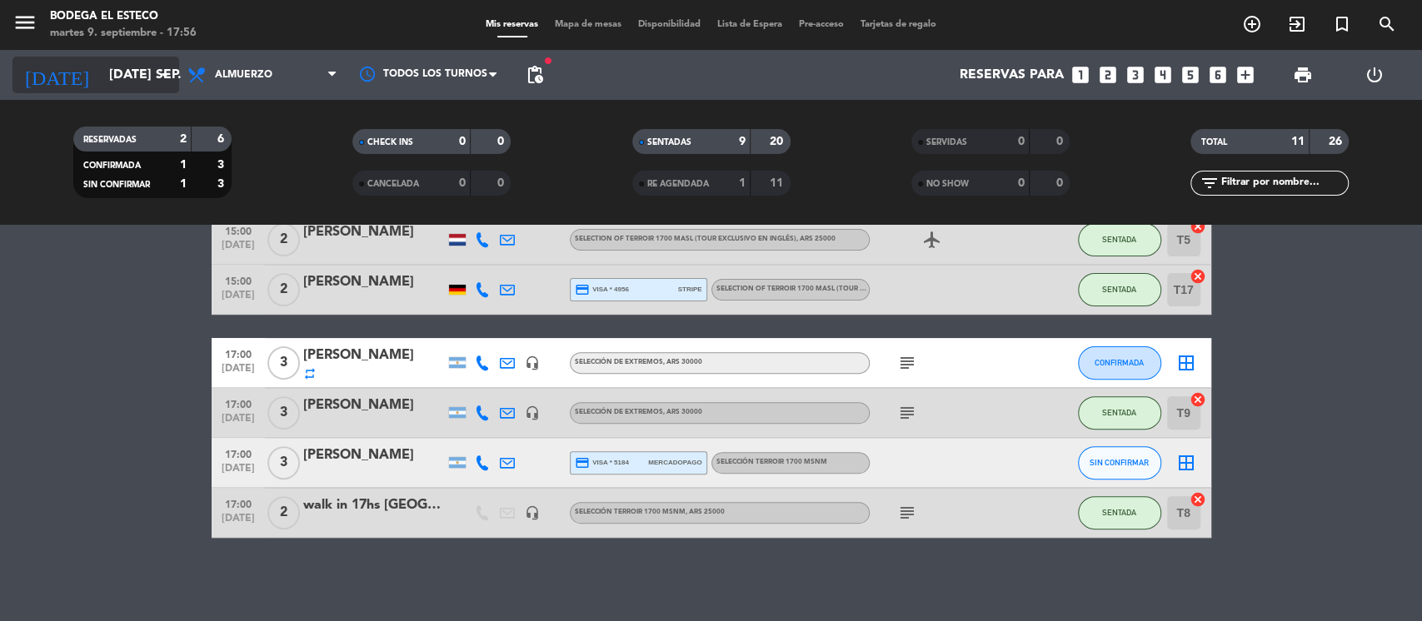
click at [142, 85] on input "[DATE] sep." at bounding box center [189, 75] width 176 height 32
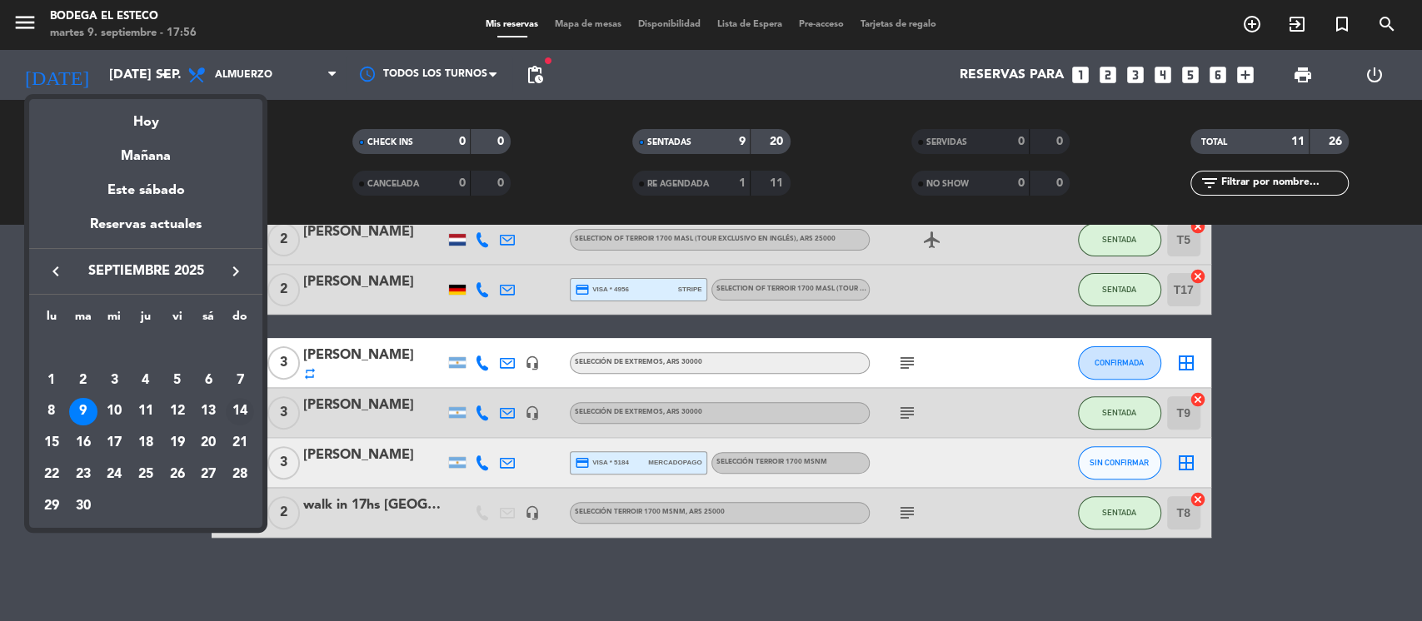
click at [240, 410] on div "14" at bounding box center [240, 412] width 28 height 28
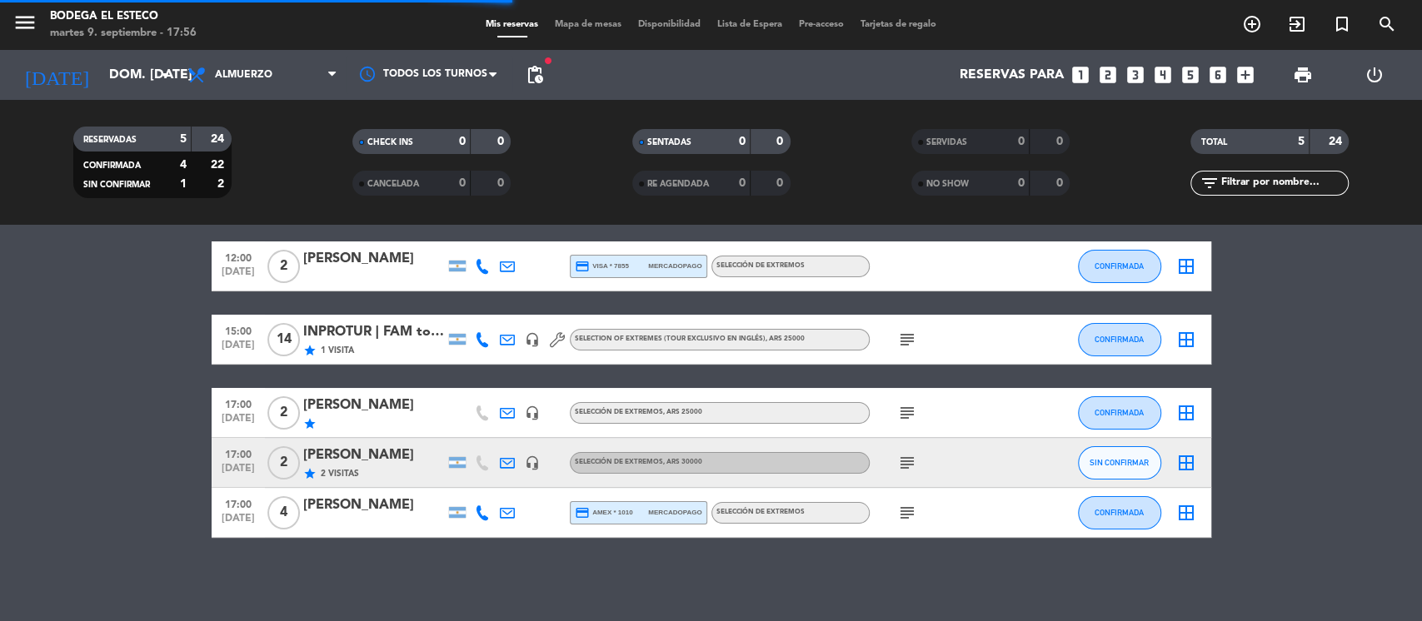
scroll to position [60, 0]
click at [904, 338] on icon "subject" at bounding box center [907, 340] width 20 height 20
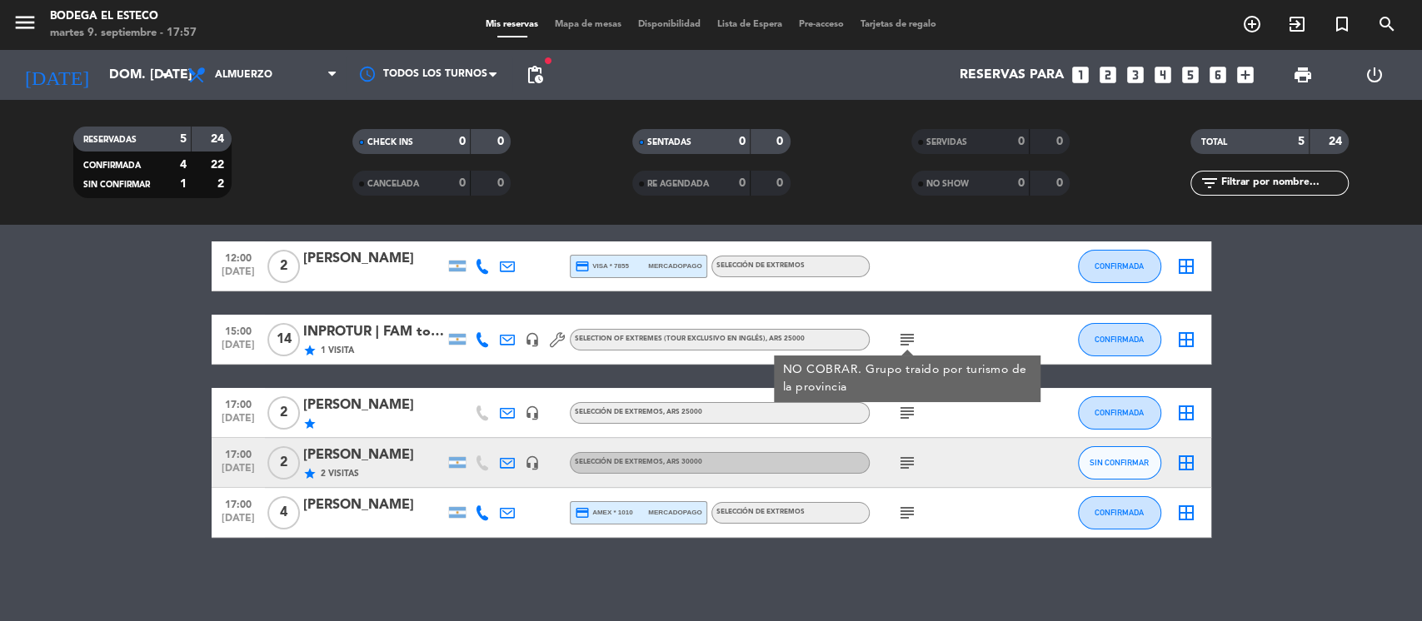
click at [429, 330] on div "INPROTUR | FAM tour [GEOGRAPHIC_DATA]" at bounding box center [374, 332] width 142 height 22
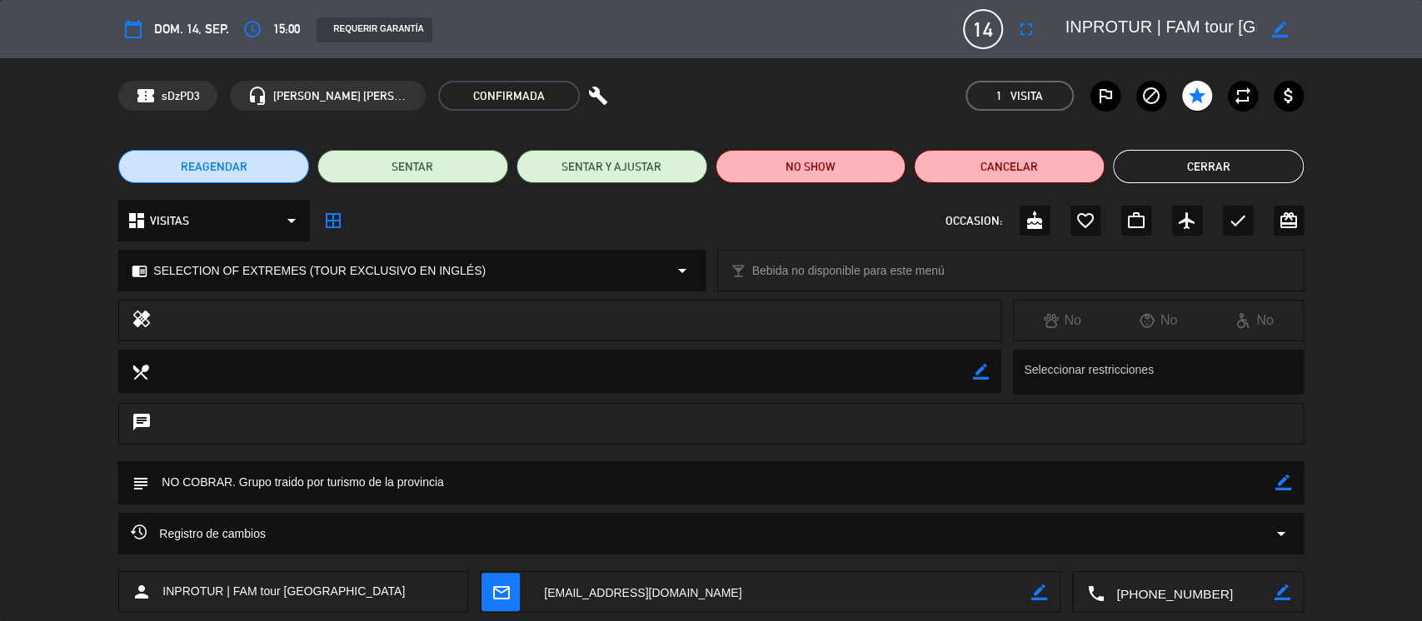
click at [1213, 158] on button "Cerrar" at bounding box center [1208, 166] width 191 height 33
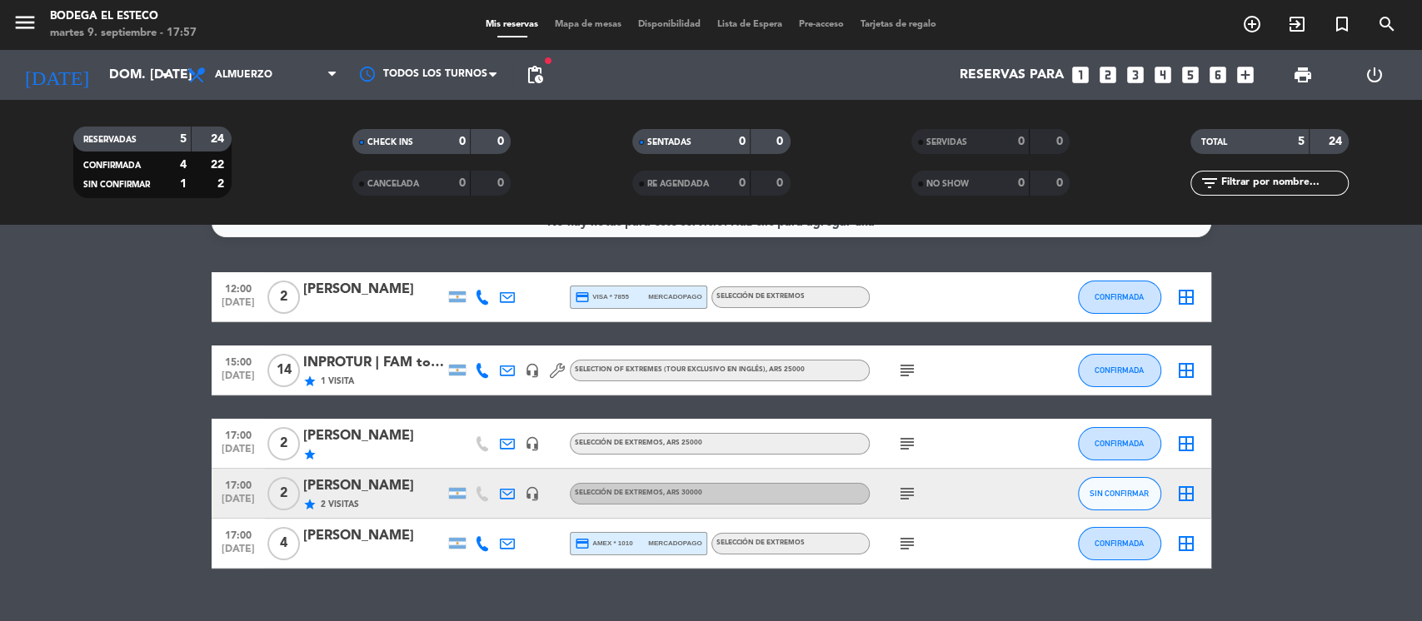
scroll to position [0, 0]
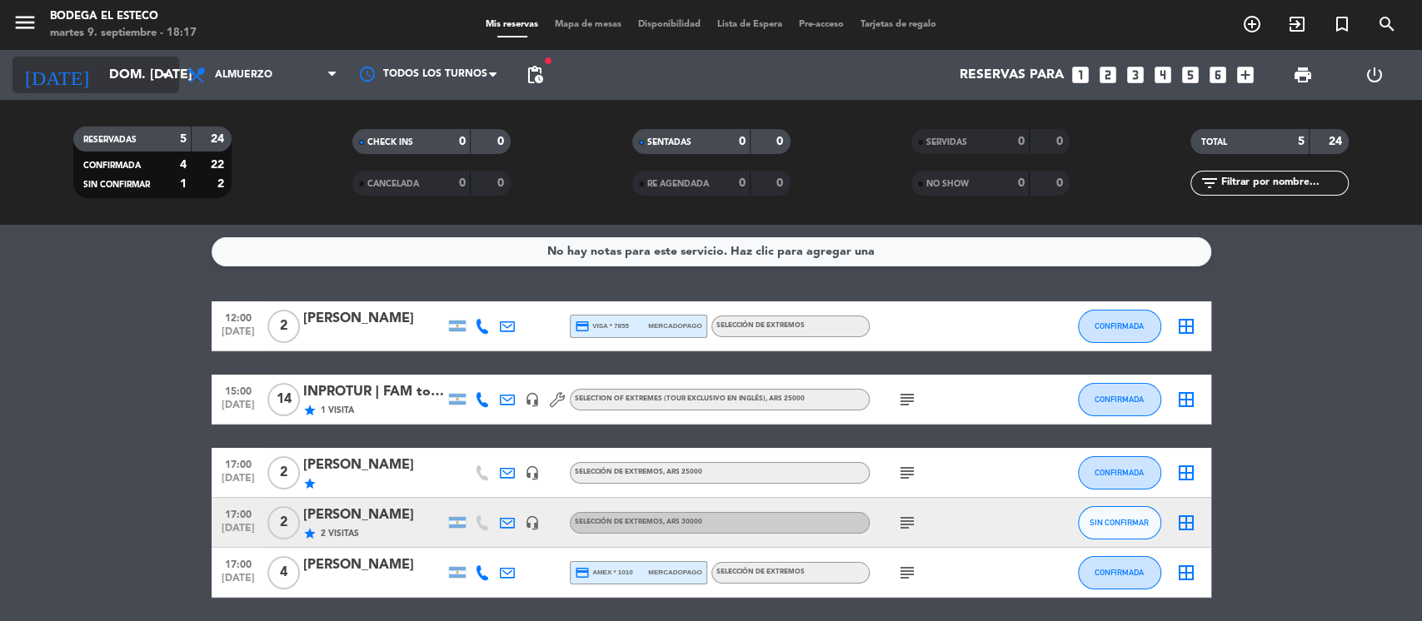
click at [151, 68] on input "dom. [DATE]" at bounding box center [189, 75] width 176 height 32
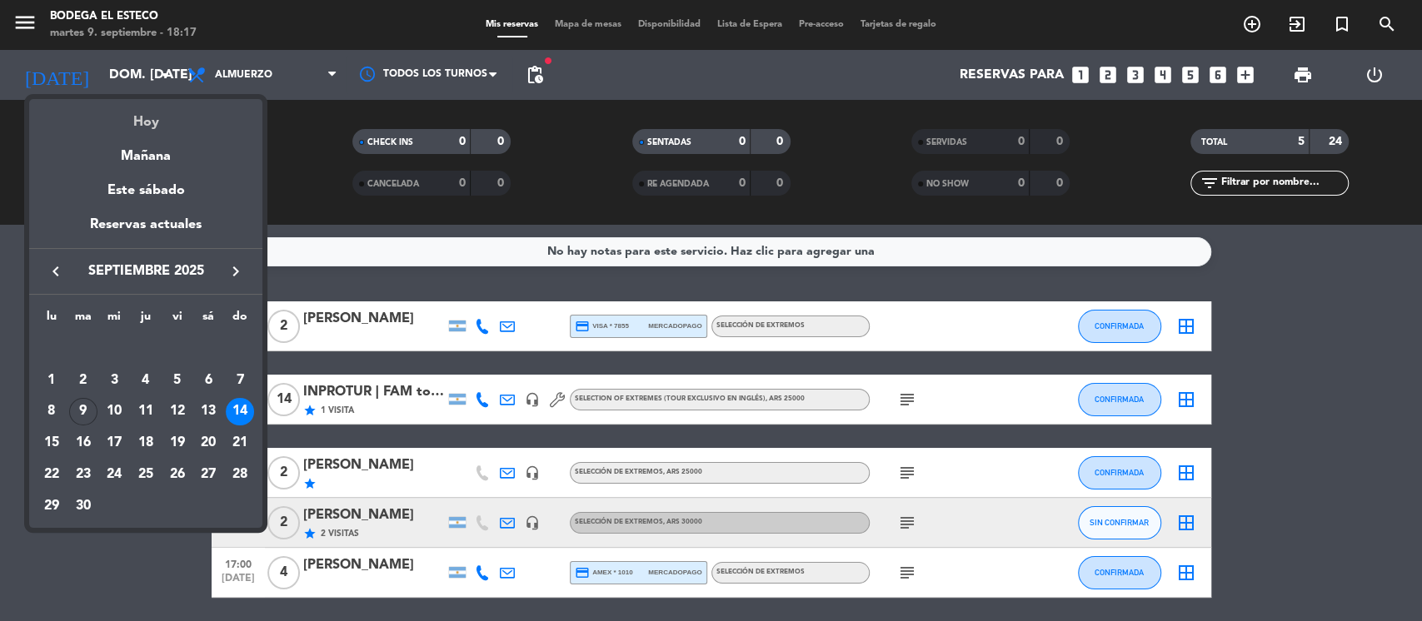
click at [153, 123] on div "Hoy" at bounding box center [145, 116] width 233 height 34
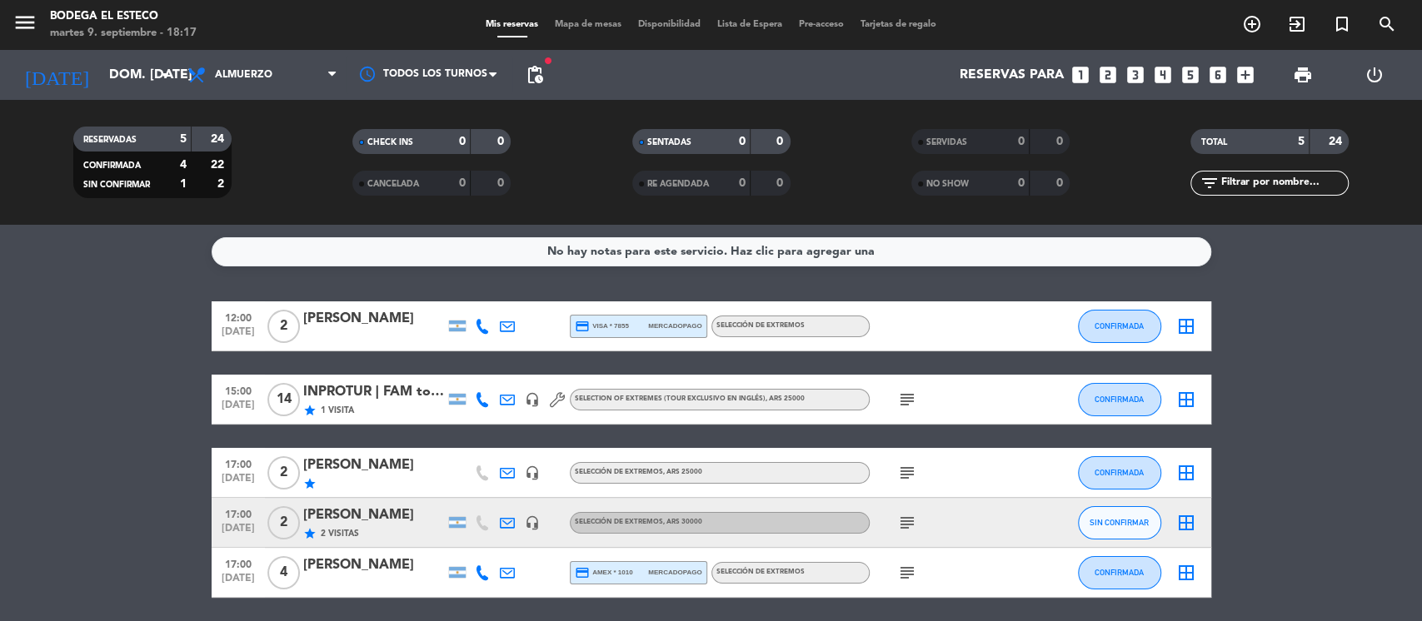
type input "[DATE] sep."
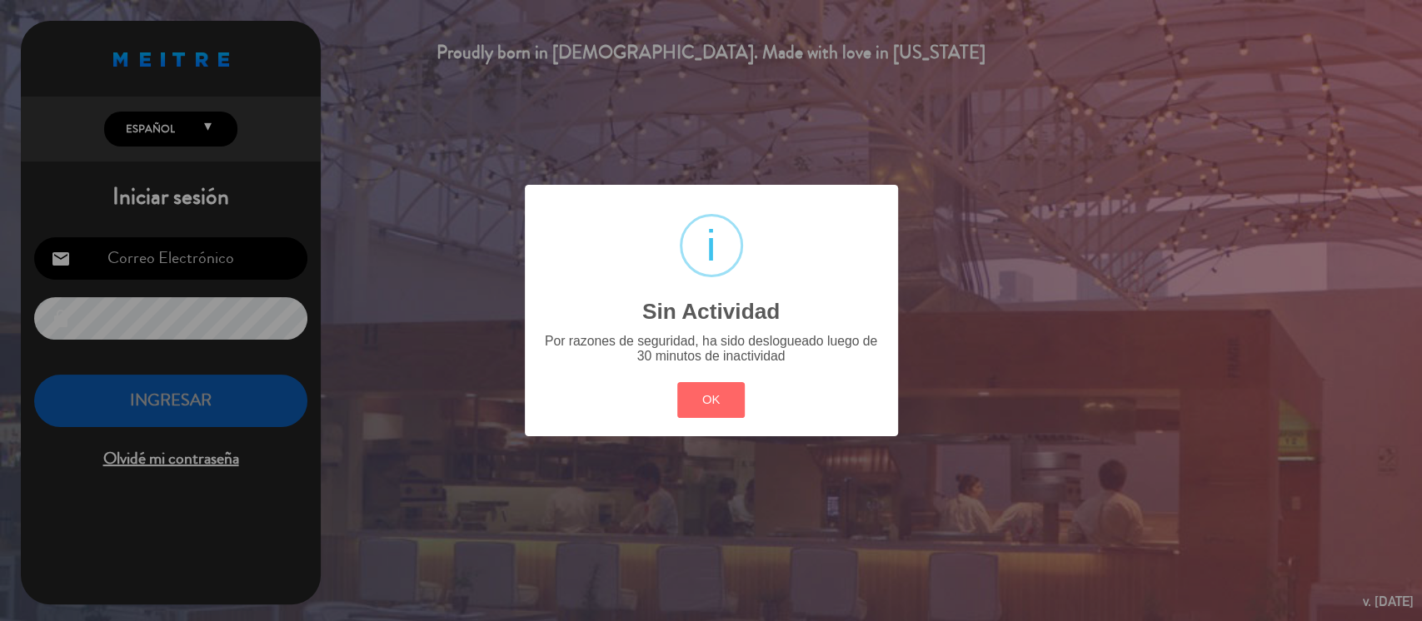
type input "[EMAIL_ADDRESS][DOMAIN_NAME]"
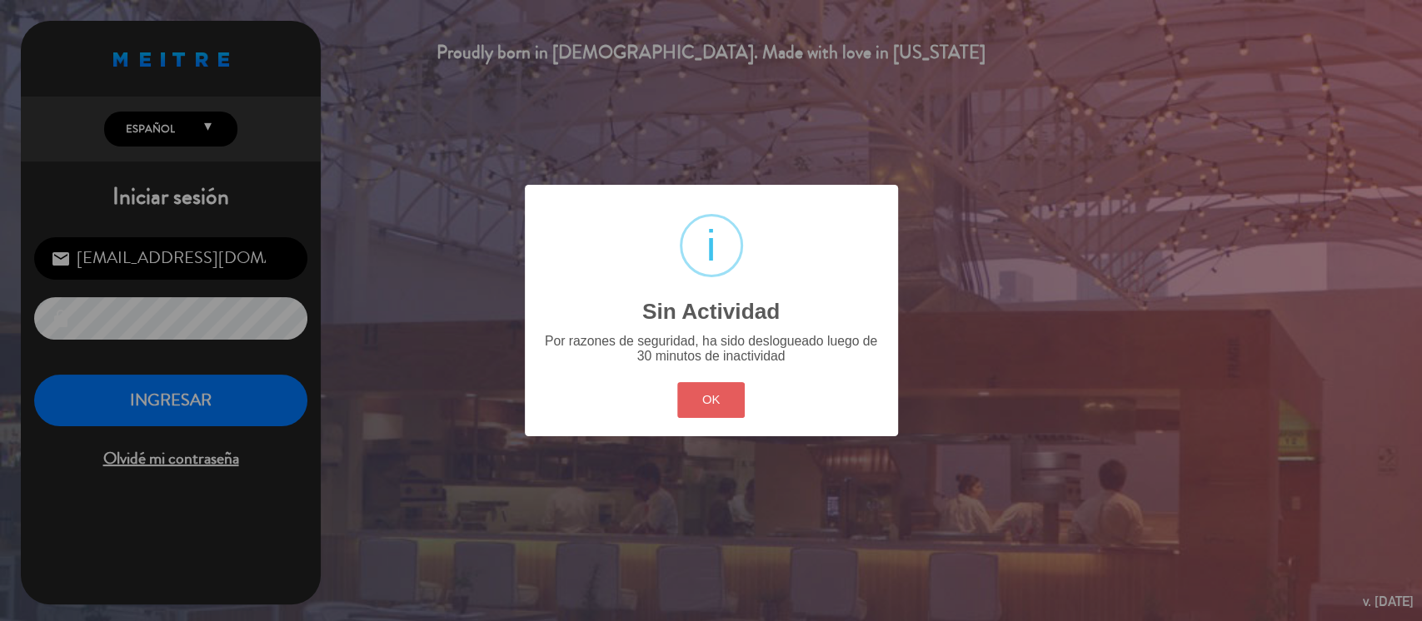
drag, startPoint x: 748, startPoint y: 396, endPoint x: 706, endPoint y: 406, distance: 42.6
click at [732, 401] on div "? ! i Sin Actividad × Por razones de seguridad, ha sido deslogueado luego de 30…" at bounding box center [711, 311] width 373 height 252
drag, startPoint x: 710, startPoint y: 411, endPoint x: 596, endPoint y: 410, distance: 114.1
click at [710, 410] on button "OK" at bounding box center [710, 400] width 67 height 36
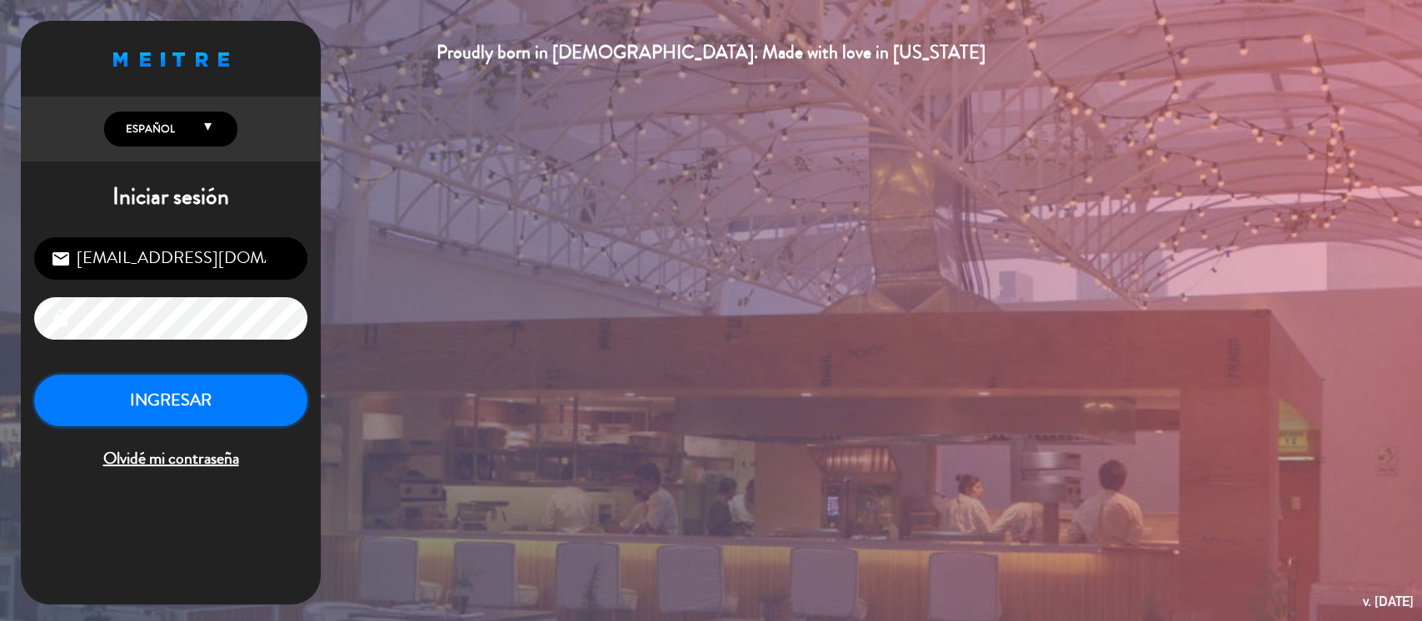
click at [180, 398] on button "INGRESAR" at bounding box center [170, 401] width 273 height 52
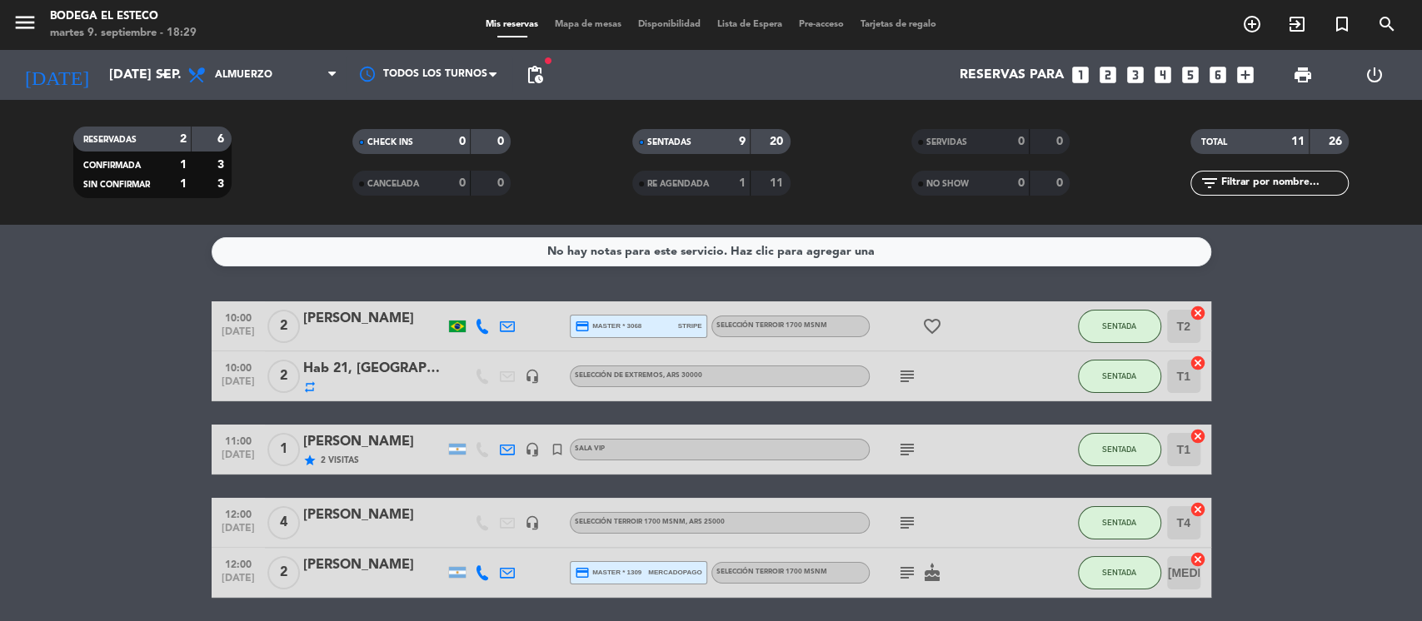
click at [905, 450] on icon "subject" at bounding box center [907, 450] width 20 height 20
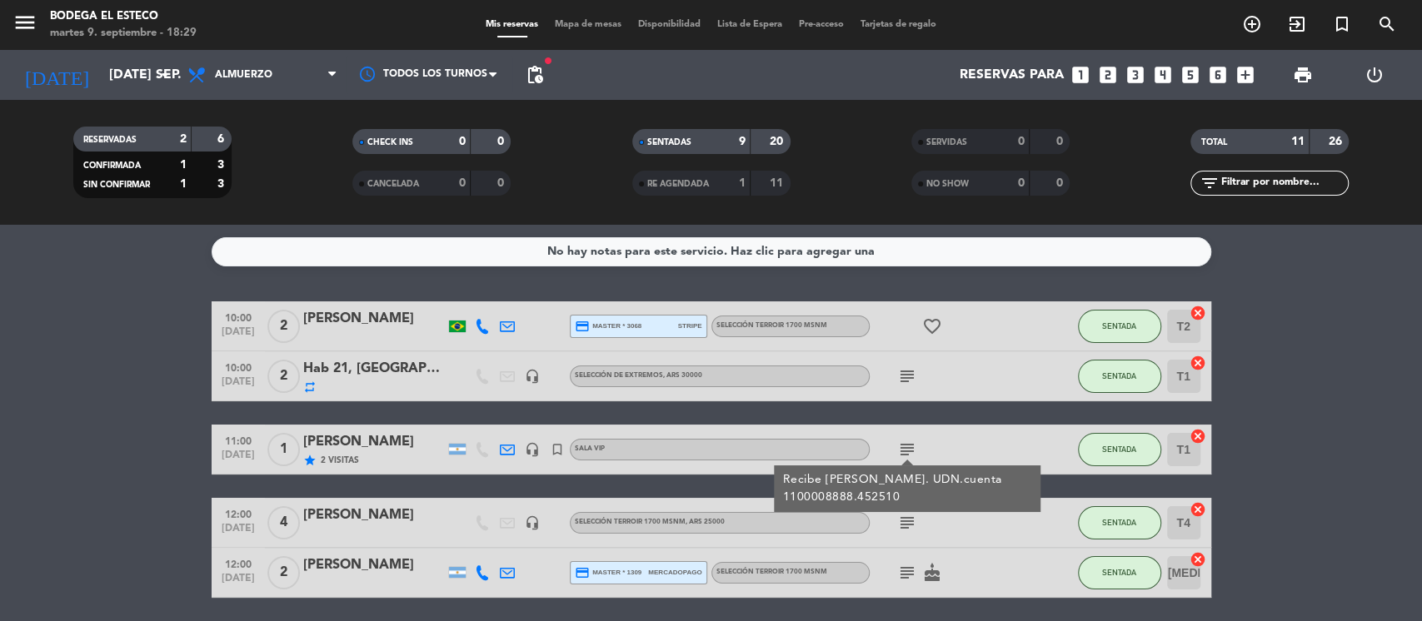
click at [367, 439] on div "[PERSON_NAME]" at bounding box center [374, 442] width 142 height 22
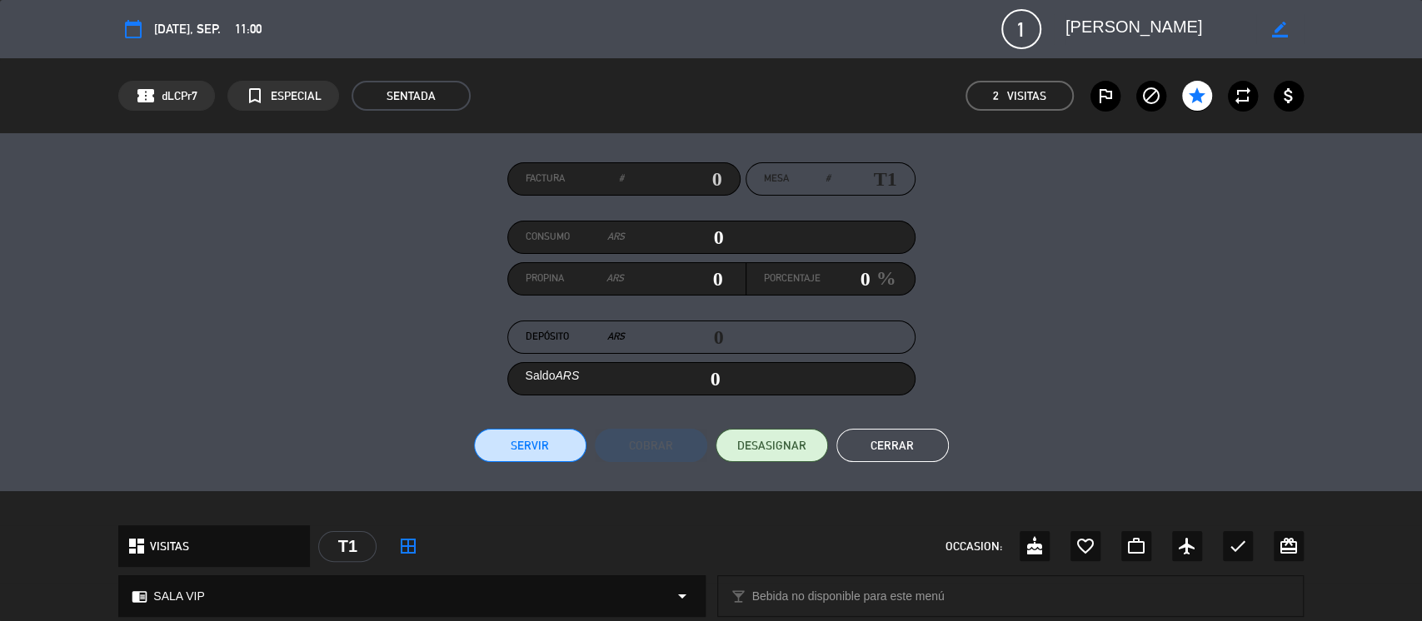
drag, startPoint x: 904, startPoint y: 431, endPoint x: 918, endPoint y: 439, distance: 16.0
click at [913, 436] on button "Cerrar" at bounding box center [892, 445] width 112 height 33
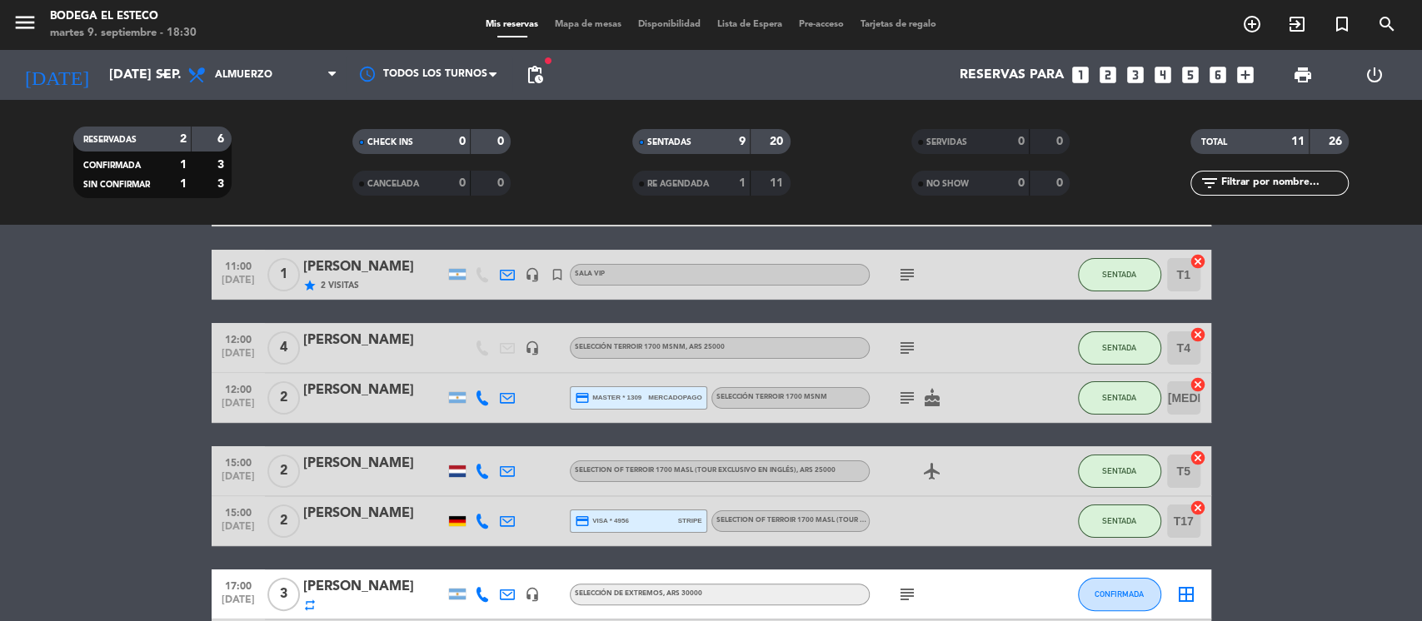
scroll to position [406, 0]
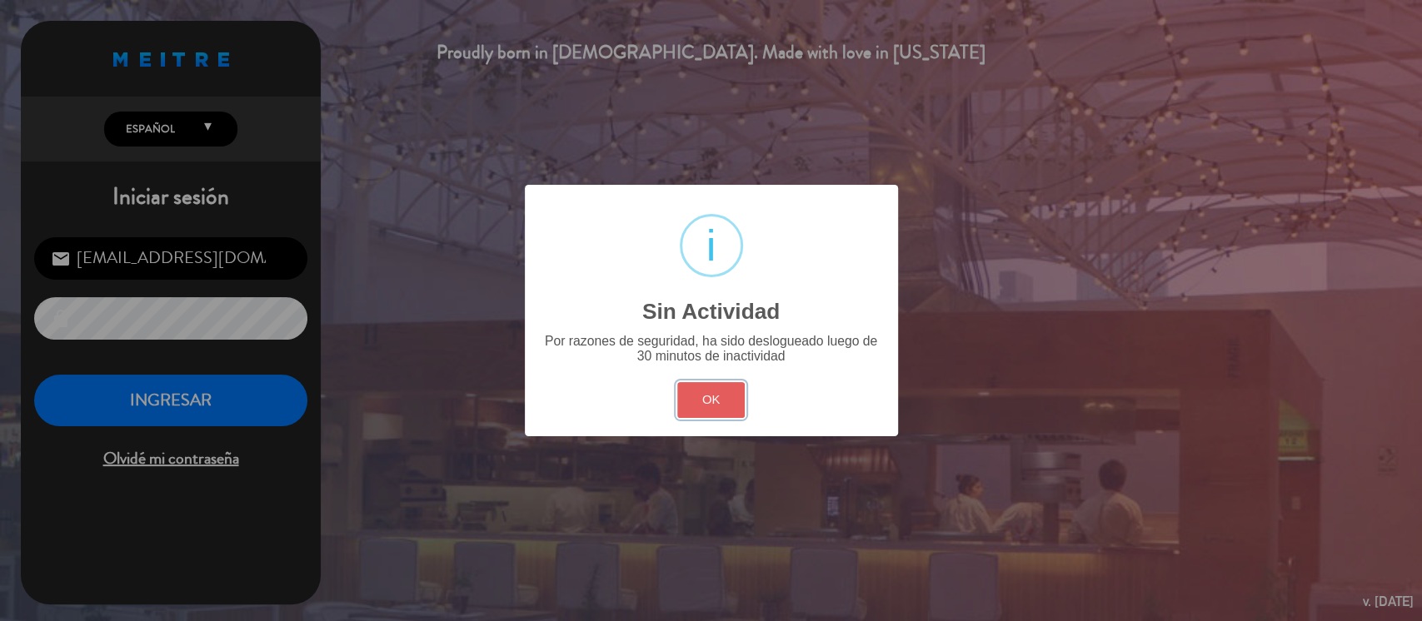
click at [720, 404] on button "OK" at bounding box center [710, 400] width 67 height 36
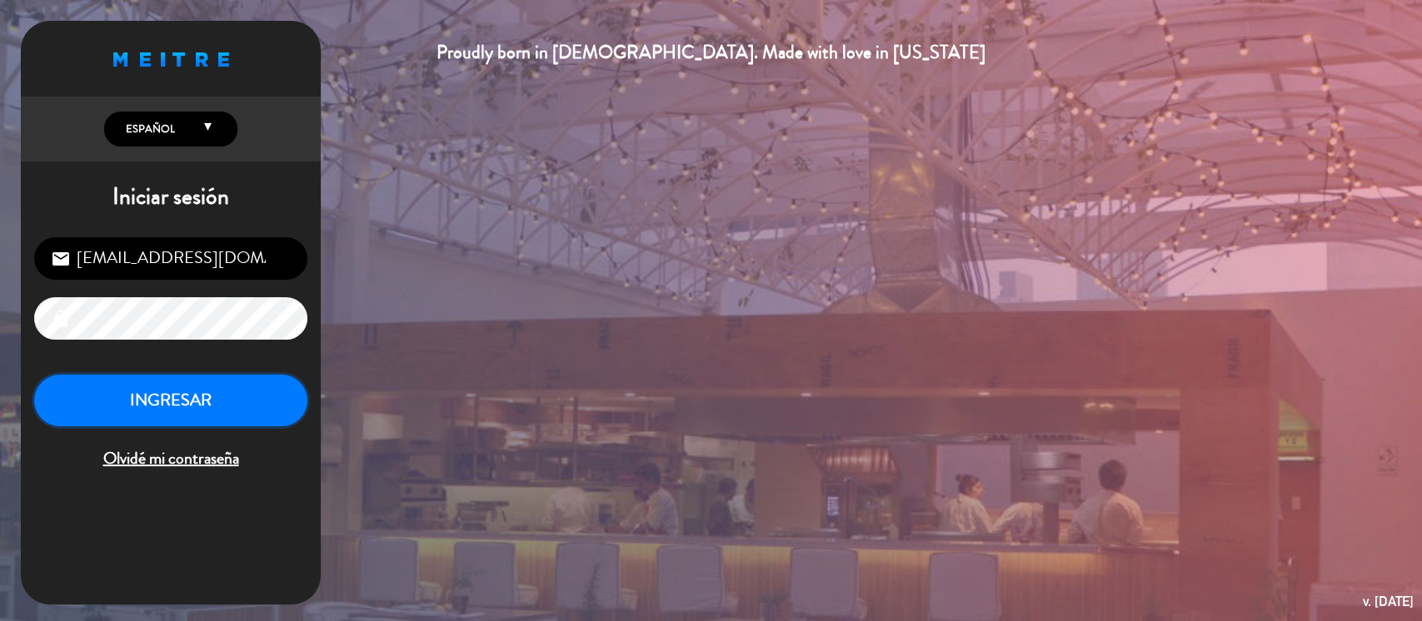
drag, startPoint x: 198, startPoint y: 389, endPoint x: 394, endPoint y: 353, distance: 199.0
click at [203, 388] on button "INGRESAR" at bounding box center [170, 401] width 273 height 52
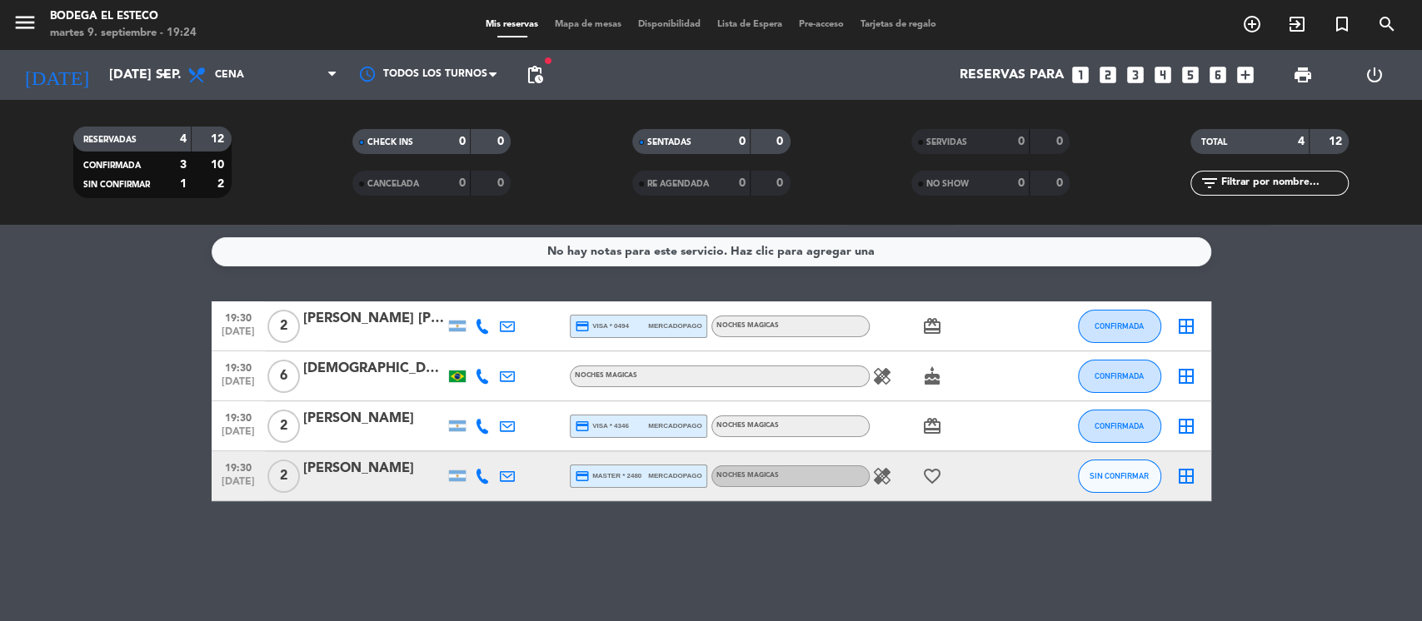
click at [874, 372] on icon "healing" at bounding box center [882, 376] width 20 height 20
click at [1004, 376] on div "healing Camarão cake" at bounding box center [944, 375] width 150 height 49
click at [506, 376] on icon at bounding box center [507, 376] width 15 height 15
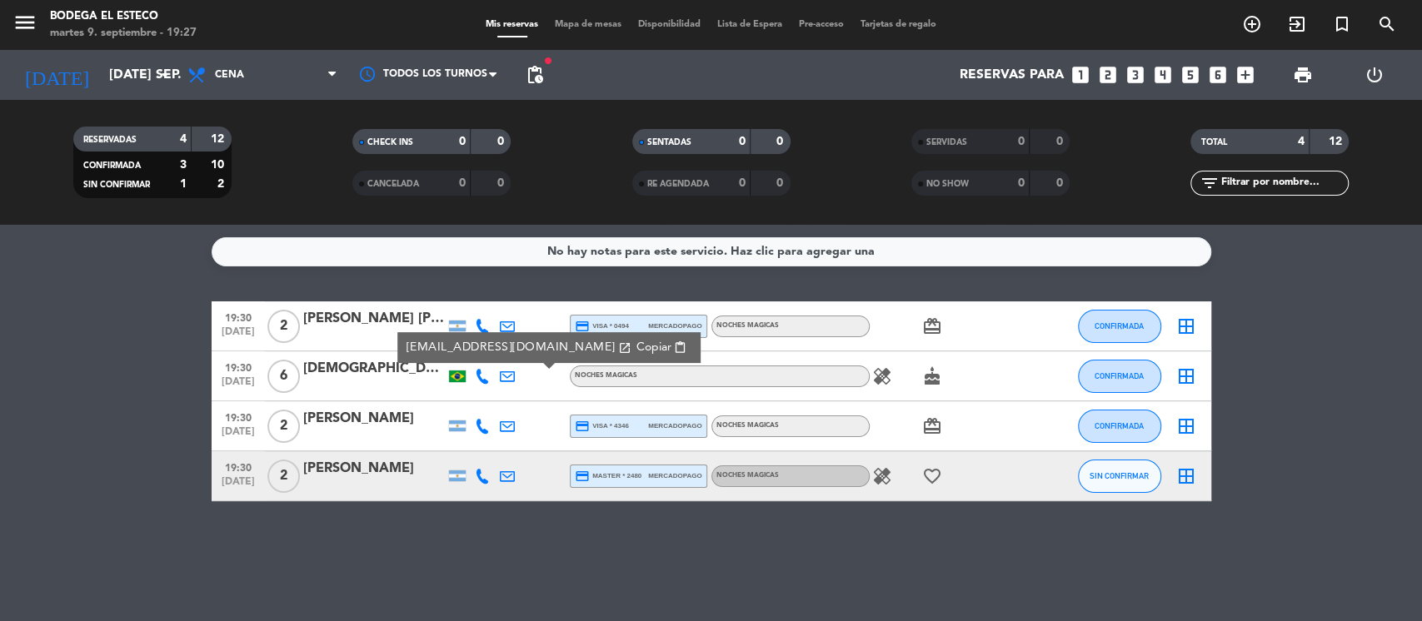
drag, startPoint x: 593, startPoint y: 343, endPoint x: 583, endPoint y: 355, distance: 15.4
click at [674, 342] on span "content_paste" at bounding box center [680, 347] width 12 height 12
click at [508, 376] on icon at bounding box center [507, 376] width 15 height 15
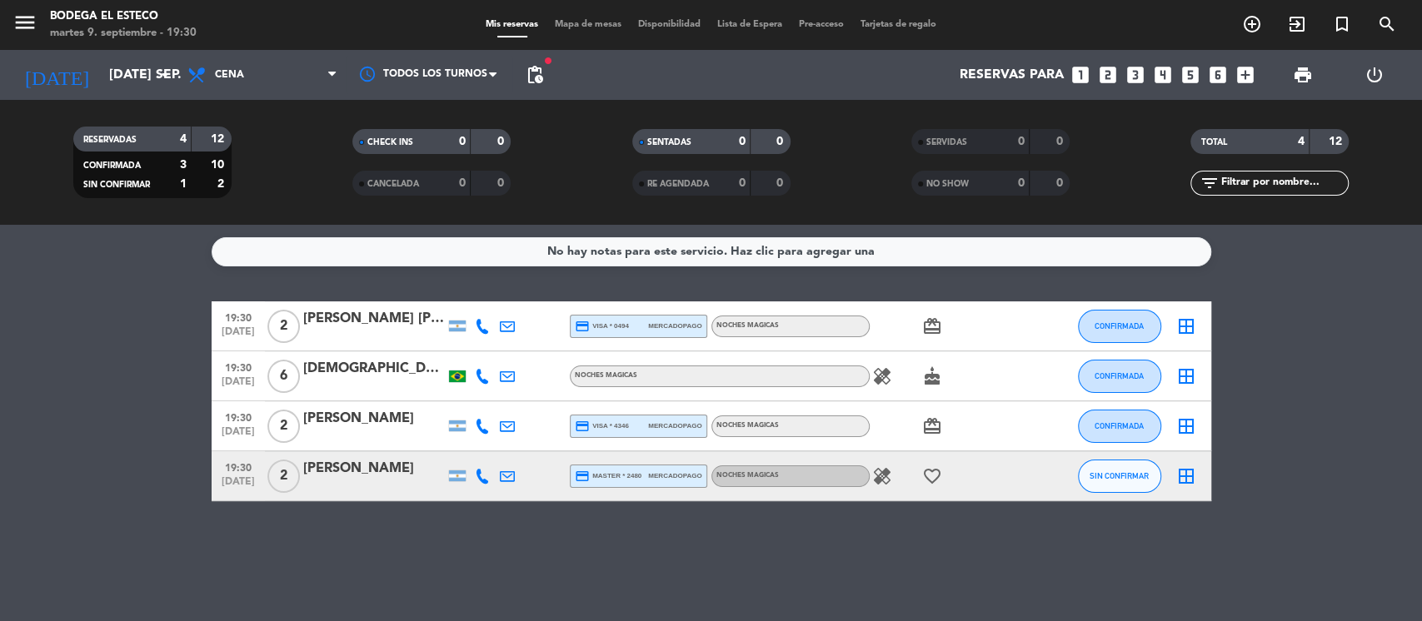
click at [510, 370] on icon at bounding box center [507, 376] width 15 height 15
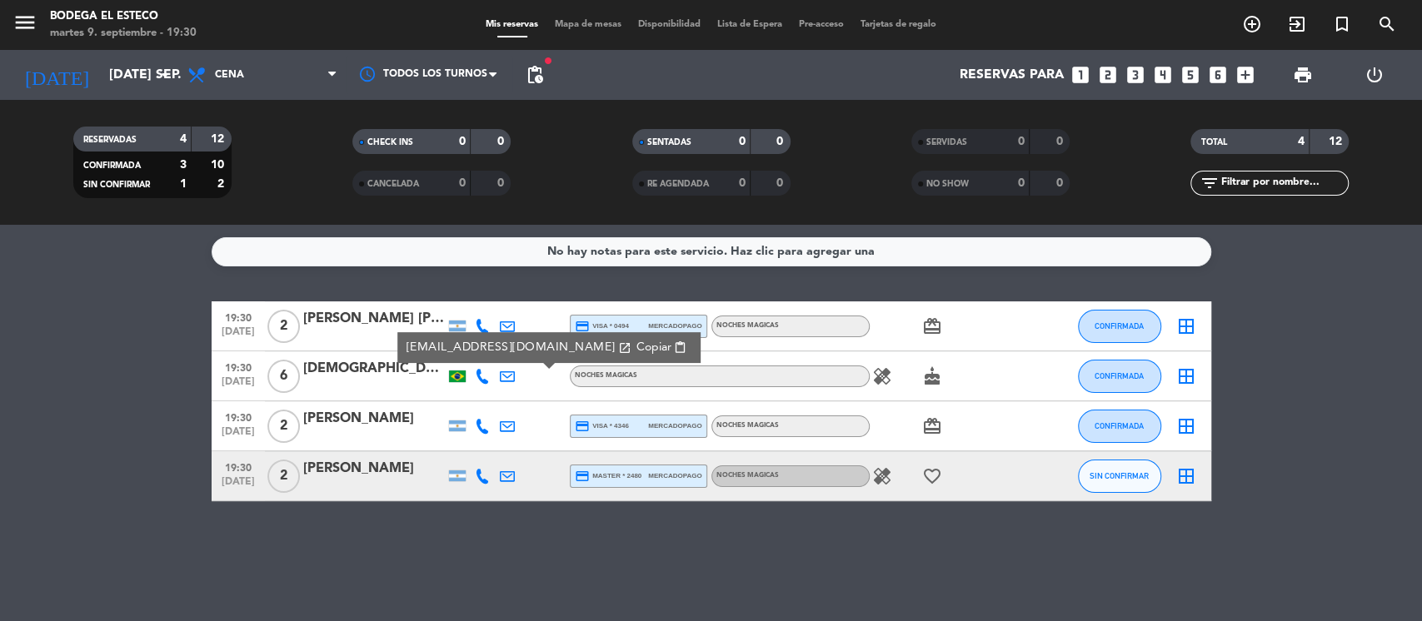
click at [635, 346] on span "Copiar" at bounding box center [652, 347] width 35 height 17
click at [1132, 377] on span "CONFIRMADA" at bounding box center [1118, 375] width 49 height 9
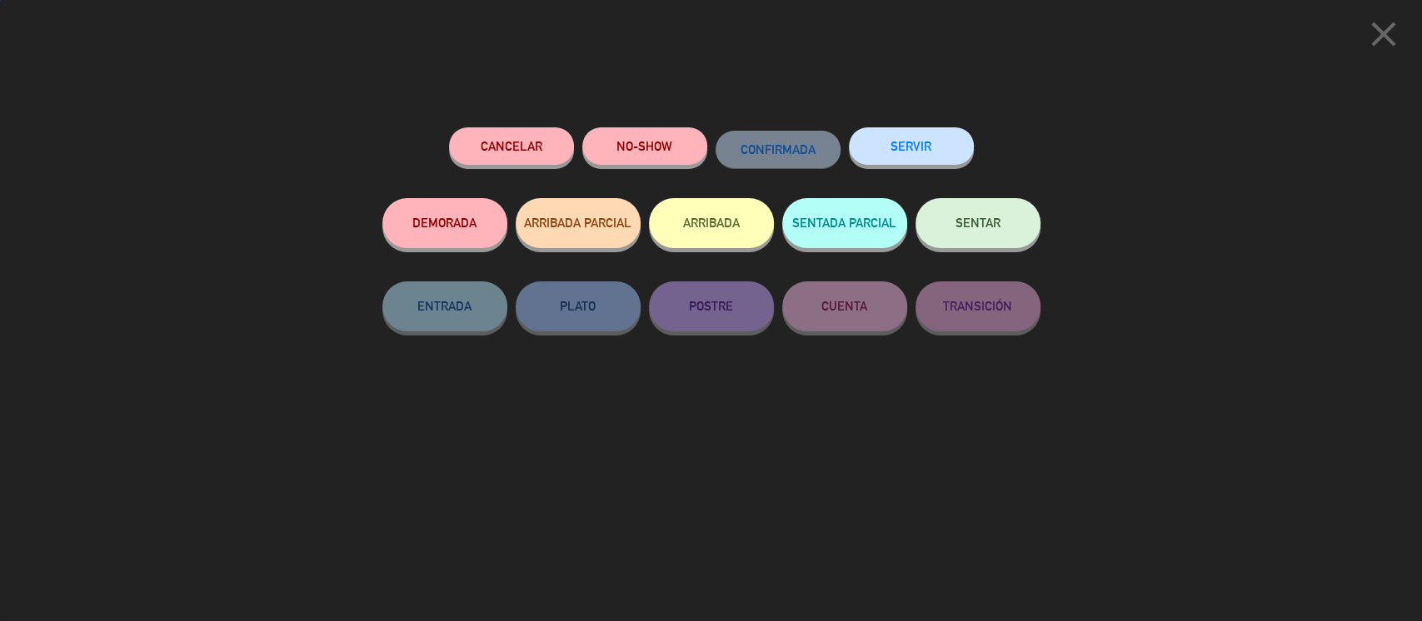
click at [1032, 225] on button "SENTAR" at bounding box center [977, 223] width 125 height 50
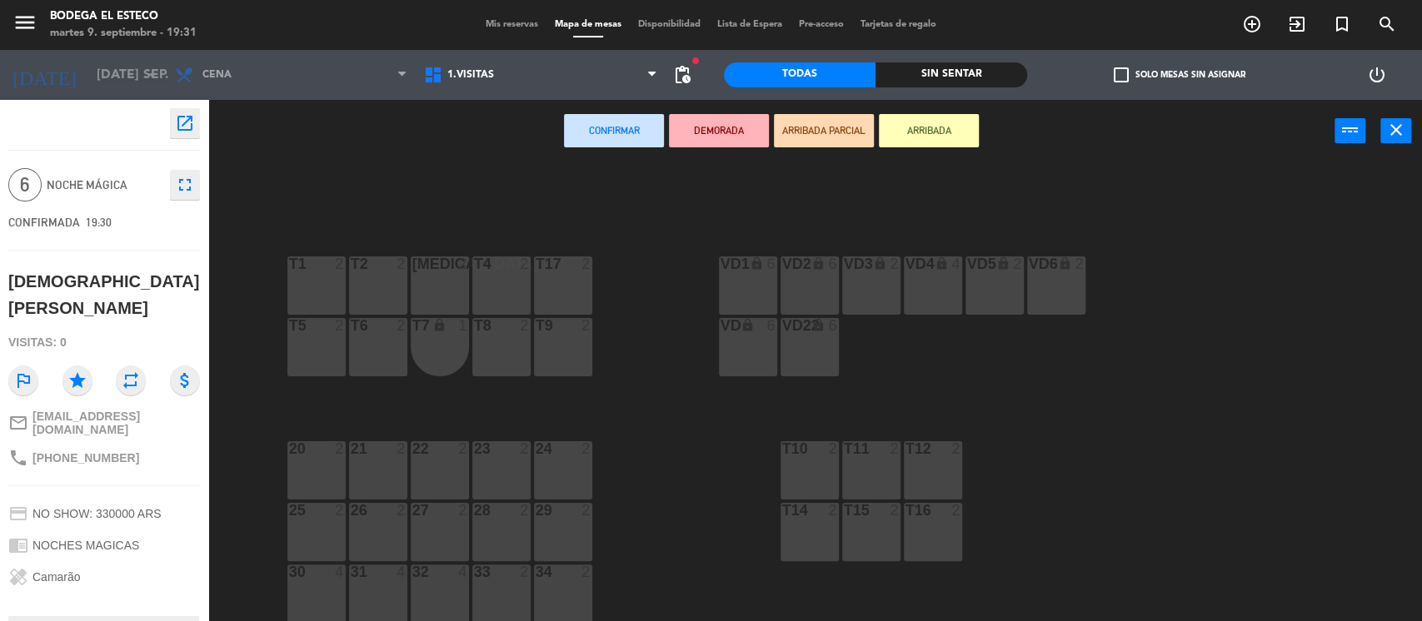
drag, startPoint x: 331, startPoint y: 276, endPoint x: 491, endPoint y: 264, distance: 160.3
click at [339, 273] on div "T1 2" at bounding box center [316, 286] width 58 height 58
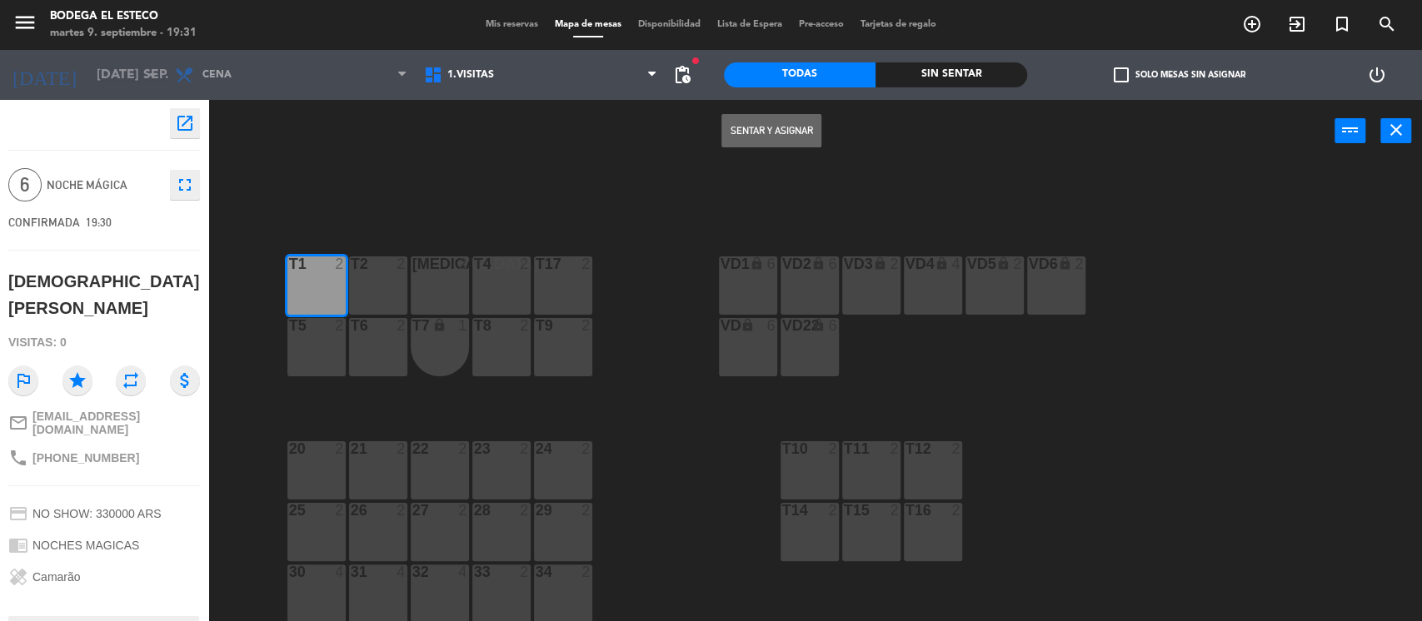
click at [762, 116] on div "Sentar y Asignar power_input close" at bounding box center [771, 131] width 1126 height 63
drag, startPoint x: 762, startPoint y: 123, endPoint x: 829, endPoint y: 154, distance: 73.4
click at [764, 125] on button "Sentar y Asignar" at bounding box center [771, 130] width 100 height 33
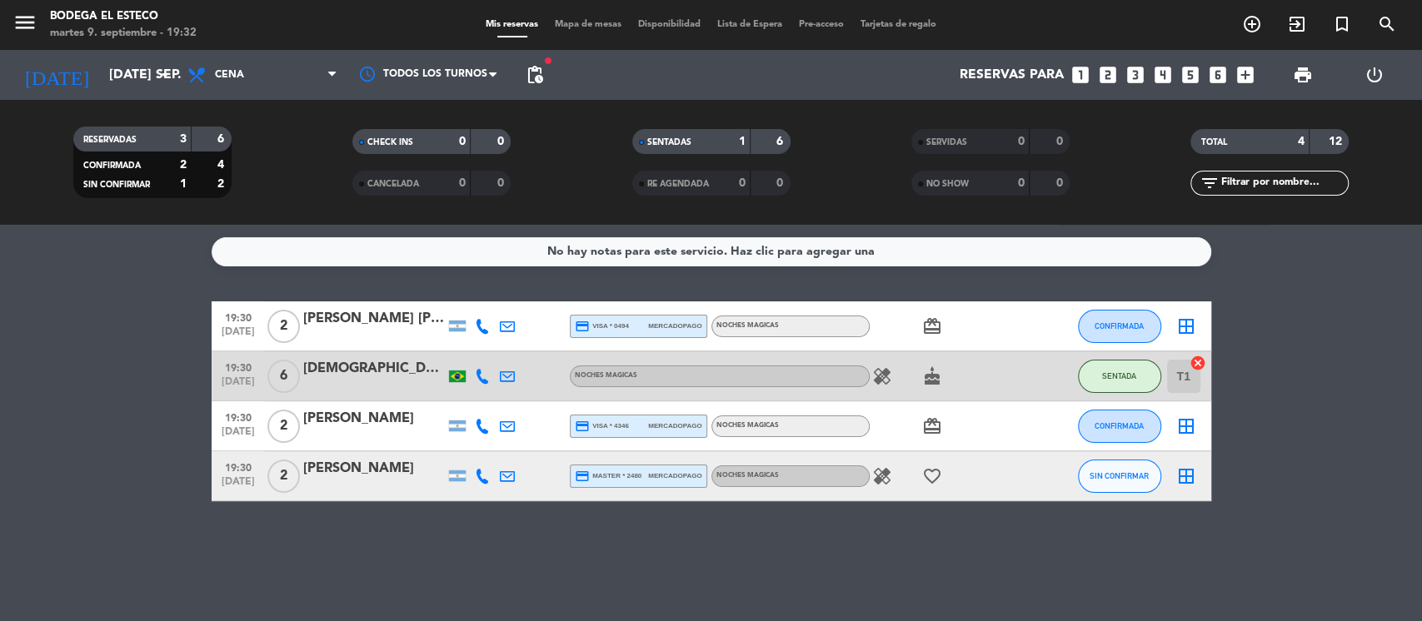
click at [511, 424] on icon at bounding box center [507, 426] width 15 height 15
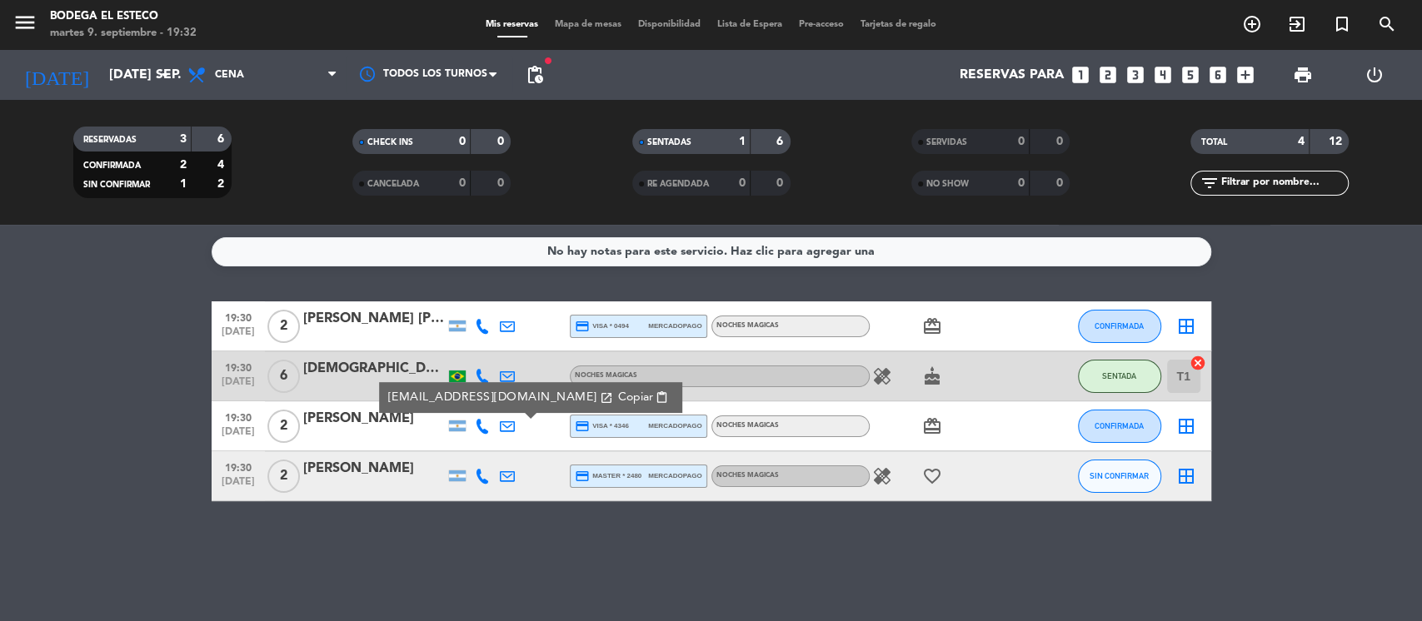
drag, startPoint x: 608, startPoint y: 395, endPoint x: 593, endPoint y: 404, distance: 17.6
click at [655, 392] on span "content_paste" at bounding box center [661, 397] width 12 height 12
click at [1109, 426] on span "CONFIRMADA" at bounding box center [1118, 425] width 49 height 9
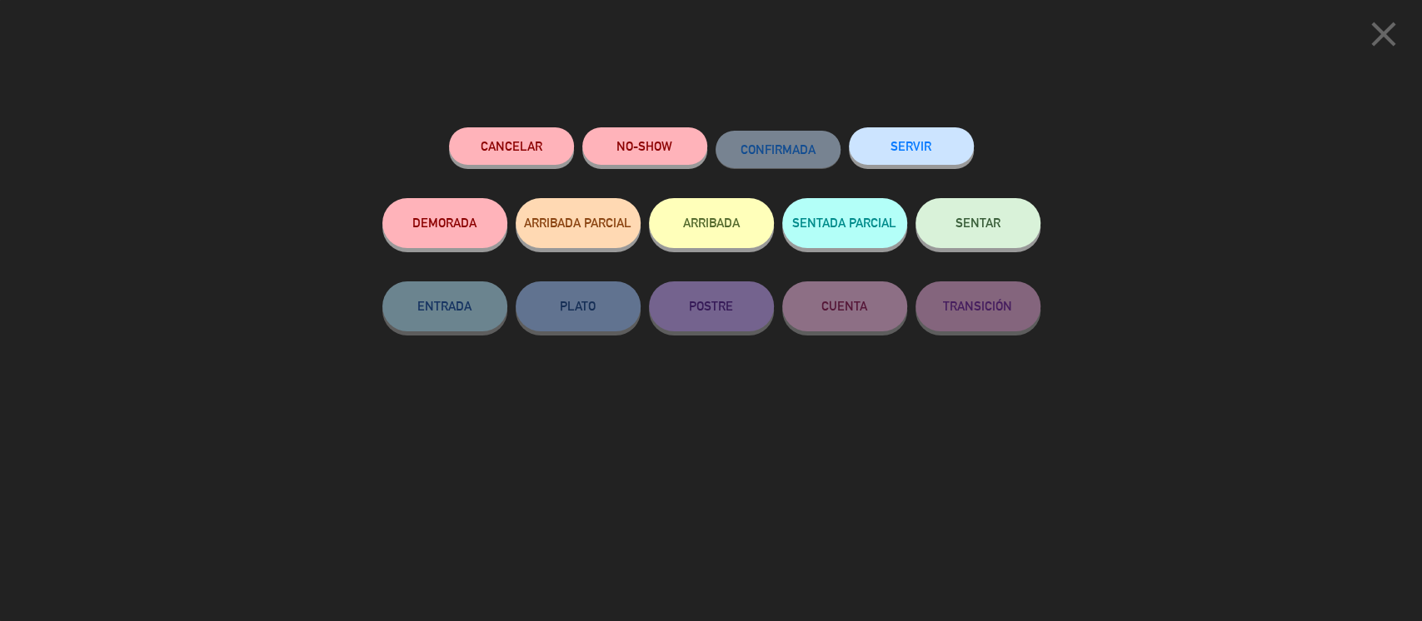
click at [1002, 227] on button "SENTAR" at bounding box center [977, 223] width 125 height 50
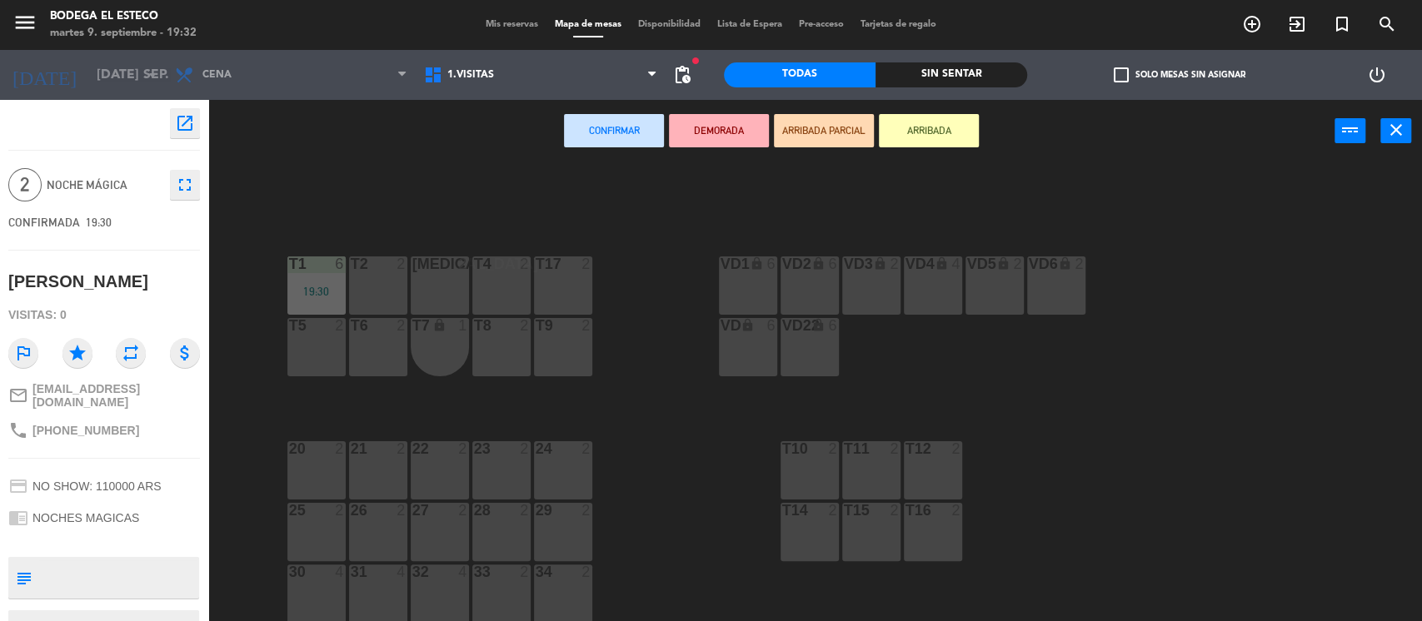
drag, startPoint x: 383, startPoint y: 291, endPoint x: 673, endPoint y: 263, distance: 291.2
click at [383, 290] on div "T2 2" at bounding box center [378, 286] width 58 height 58
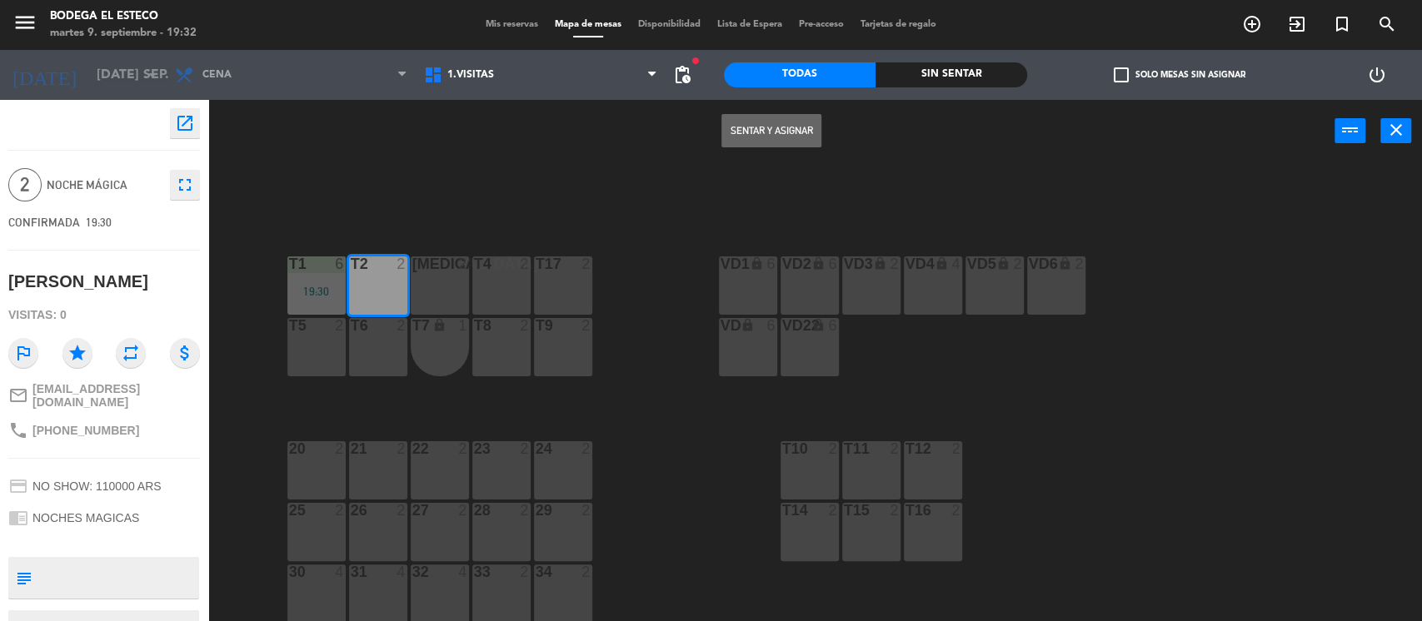
click at [758, 123] on button "Sentar y Asignar" at bounding box center [771, 130] width 100 height 33
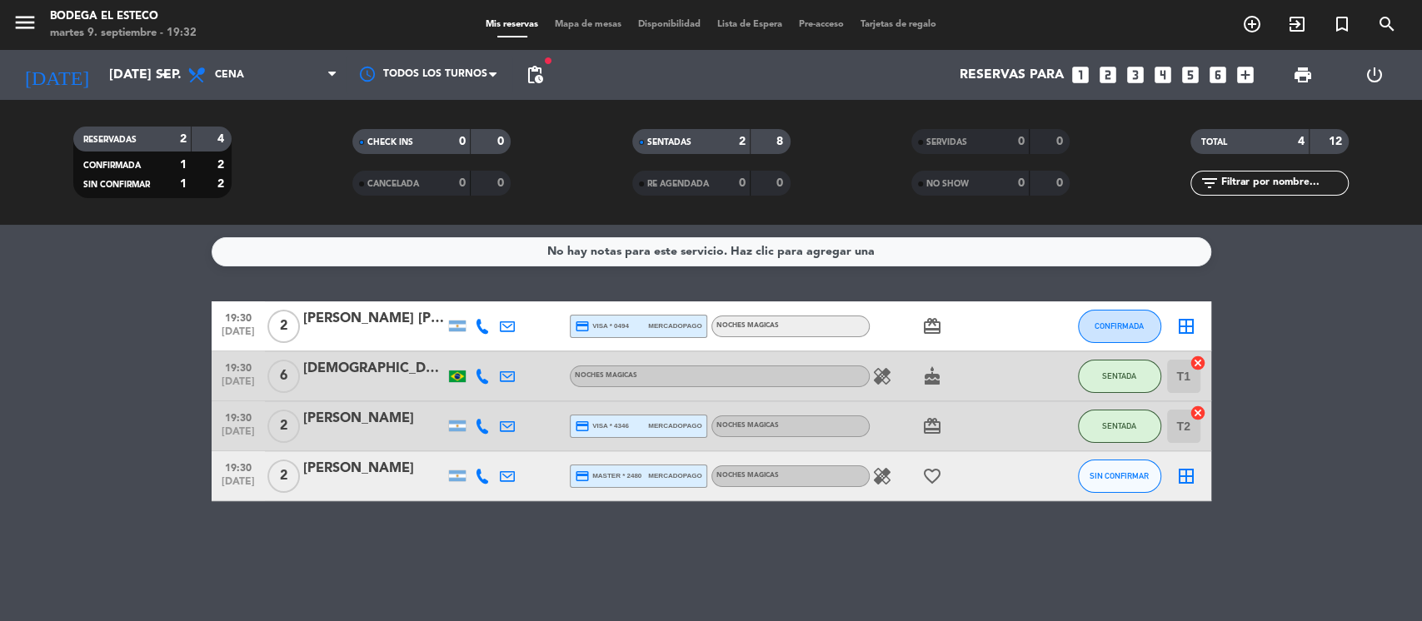
click at [886, 475] on icon "healing" at bounding box center [882, 476] width 20 height 20
click at [999, 483] on div "healing No llama [PERSON_NAME] por favor favorite_border" at bounding box center [944, 475] width 150 height 49
click at [511, 474] on icon at bounding box center [507, 476] width 15 height 15
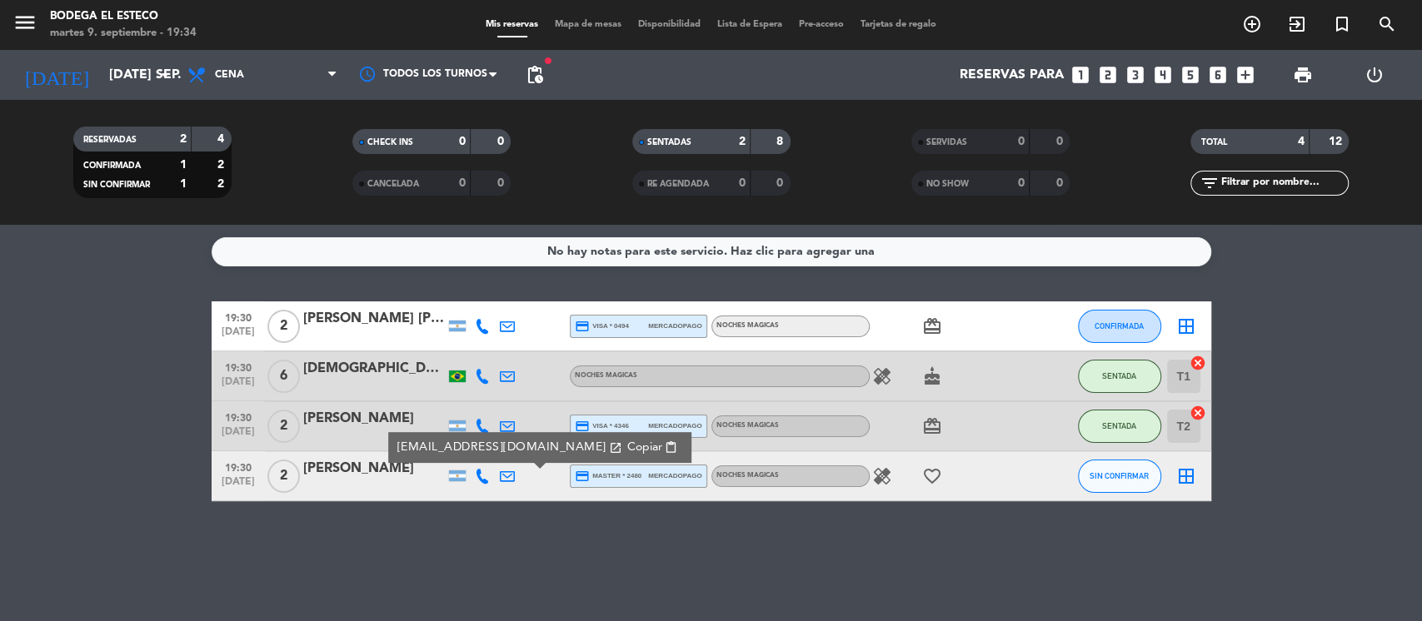
click at [665, 447] on span "content_paste" at bounding box center [671, 447] width 12 height 12
click at [1118, 474] on span "SIN CONFIRMAR" at bounding box center [1118, 475] width 59 height 9
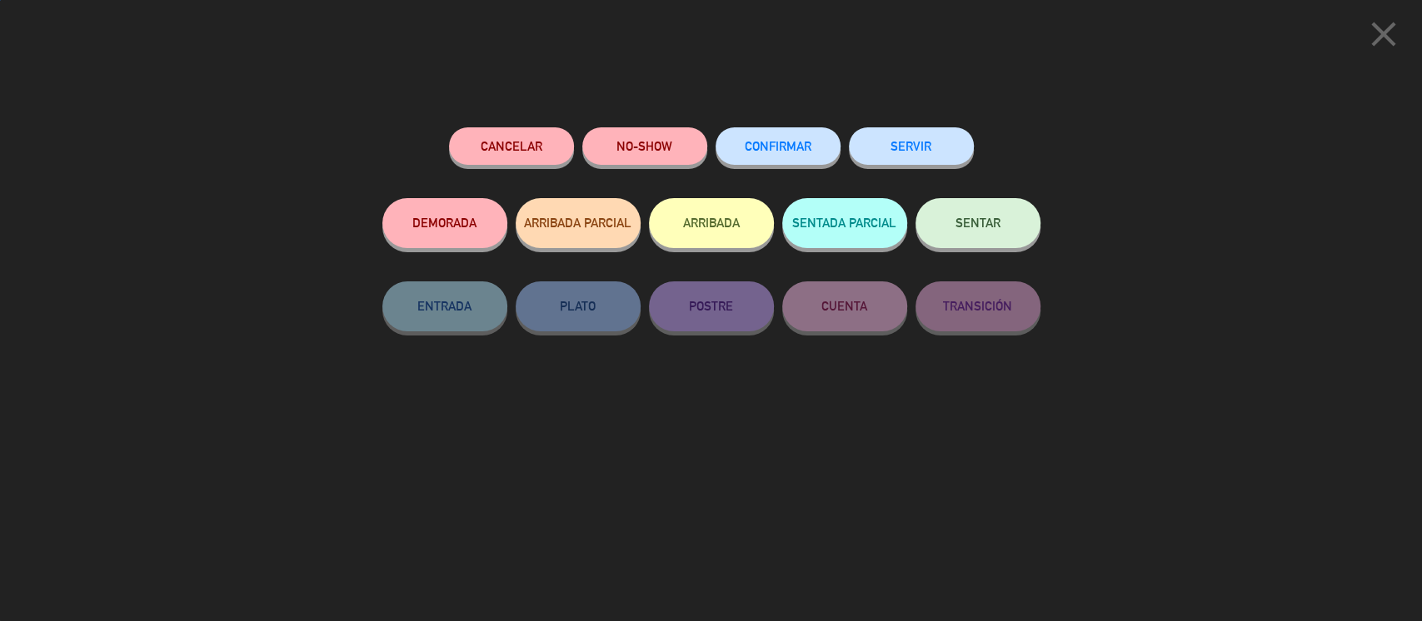
click at [983, 231] on button "SENTAR" at bounding box center [977, 223] width 125 height 50
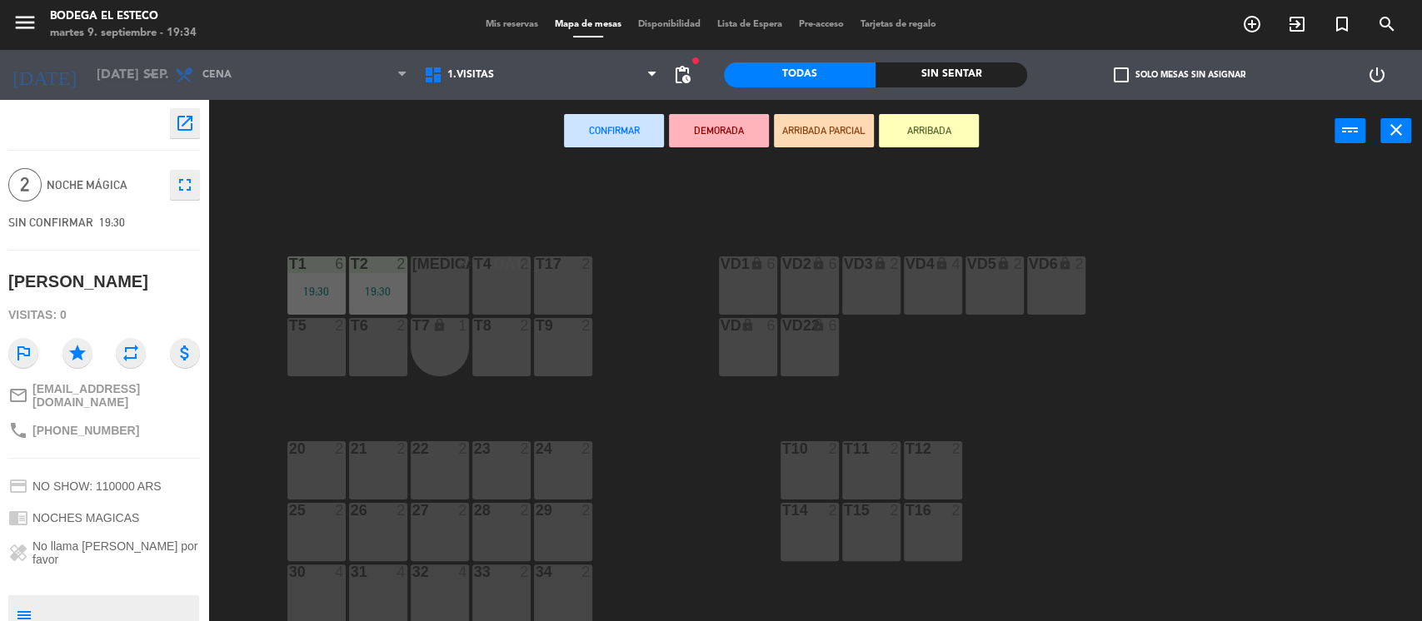
click at [446, 286] on div "[MEDICAL_DATA] 2" at bounding box center [440, 286] width 58 height 58
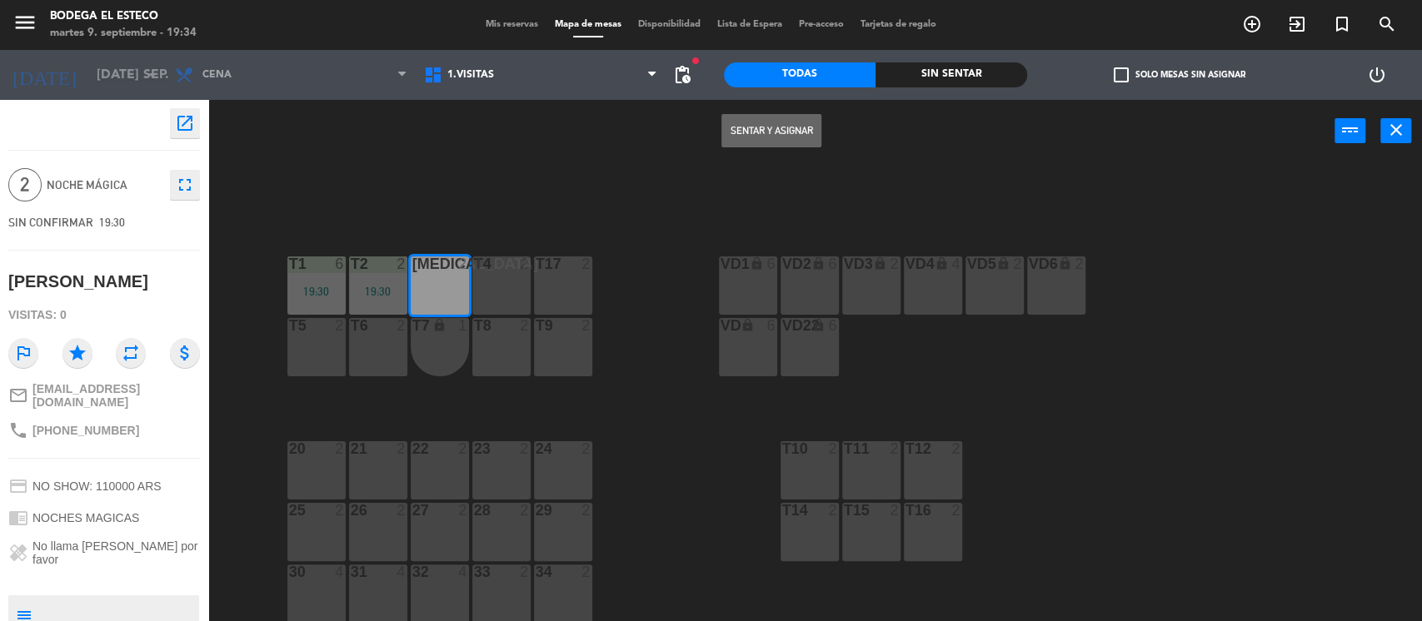
click at [735, 125] on button "Sentar y Asignar" at bounding box center [771, 130] width 100 height 33
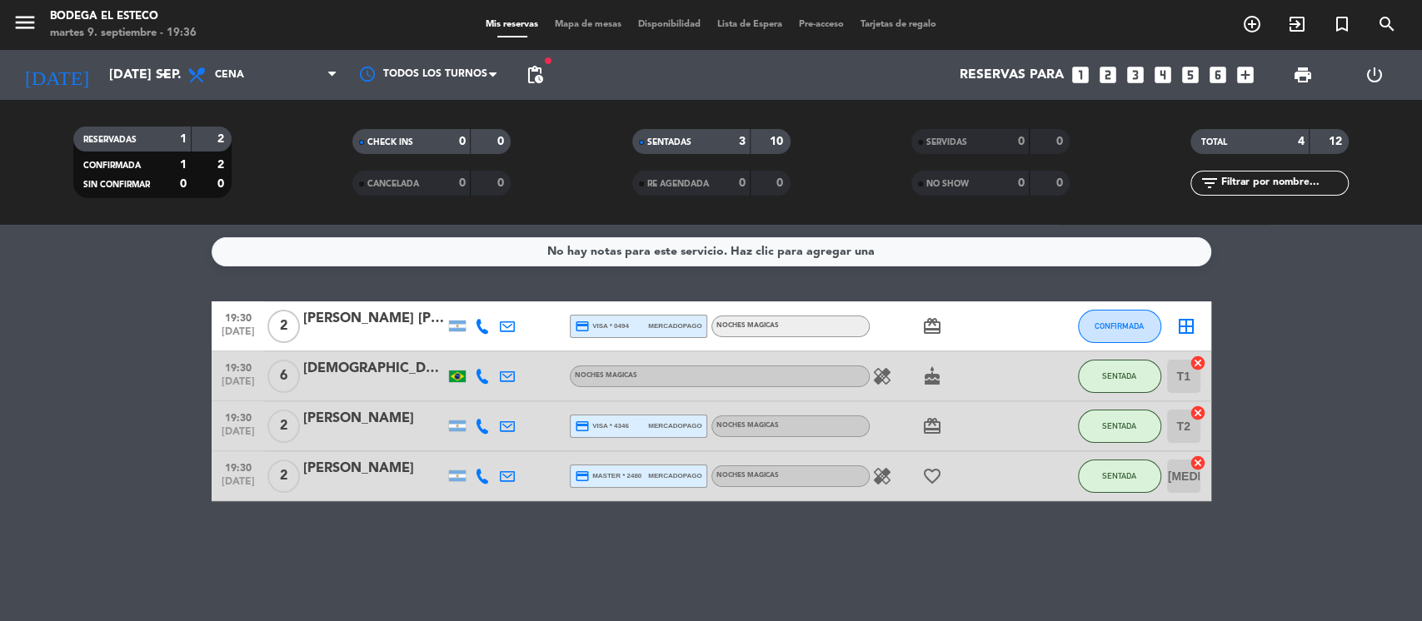
click at [514, 330] on div at bounding box center [507, 325] width 25 height 49
click at [506, 327] on icon at bounding box center [507, 326] width 15 height 15
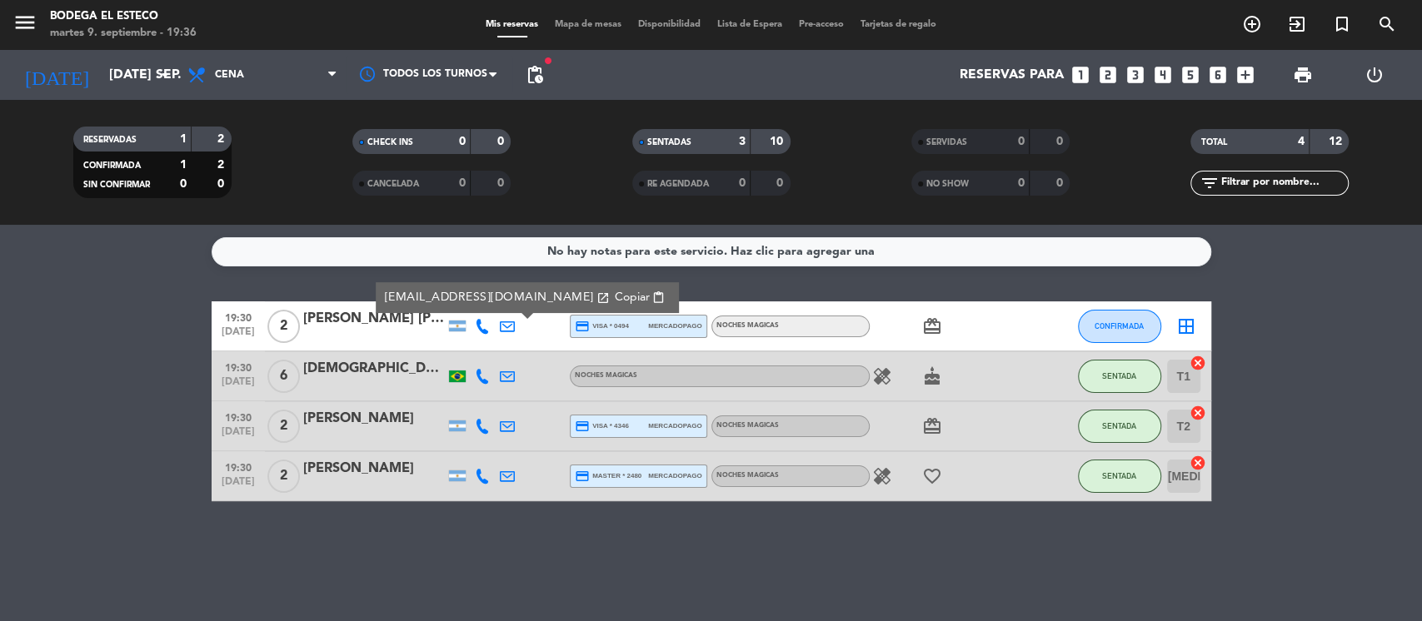
drag, startPoint x: 608, startPoint y: 294, endPoint x: 590, endPoint y: 330, distance: 39.9
click at [609, 293] on button "Copiar content_paste" at bounding box center [639, 297] width 61 height 19
click at [1123, 316] on button "CONFIRMADA" at bounding box center [1119, 326] width 83 height 33
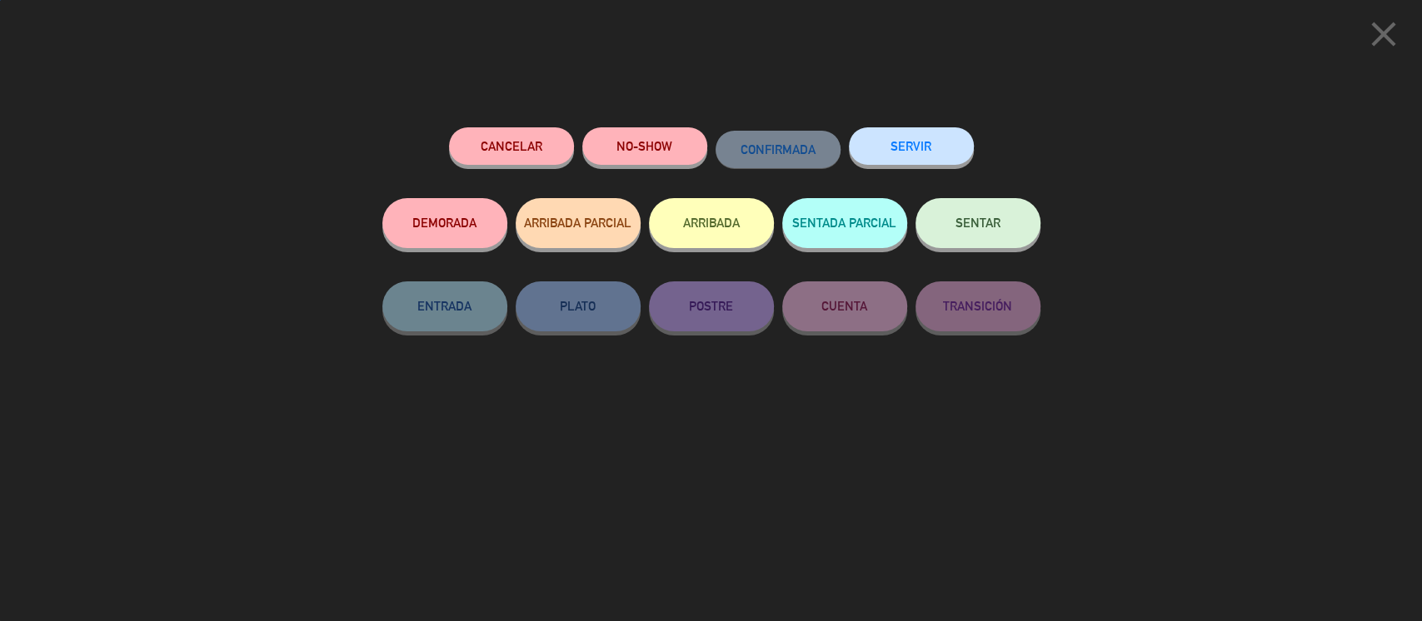
click at [1123, 316] on div "close Cancelar NO-SHOW CONFIRMADA SERVIR DEMORADA ARRIBADA PARCIAL ARRIBADA SEN…" at bounding box center [711, 310] width 1422 height 621
drag, startPoint x: 982, startPoint y: 210, endPoint x: 989, endPoint y: 217, distance: 9.4
click at [982, 212] on button "SENTAR" at bounding box center [977, 223] width 125 height 50
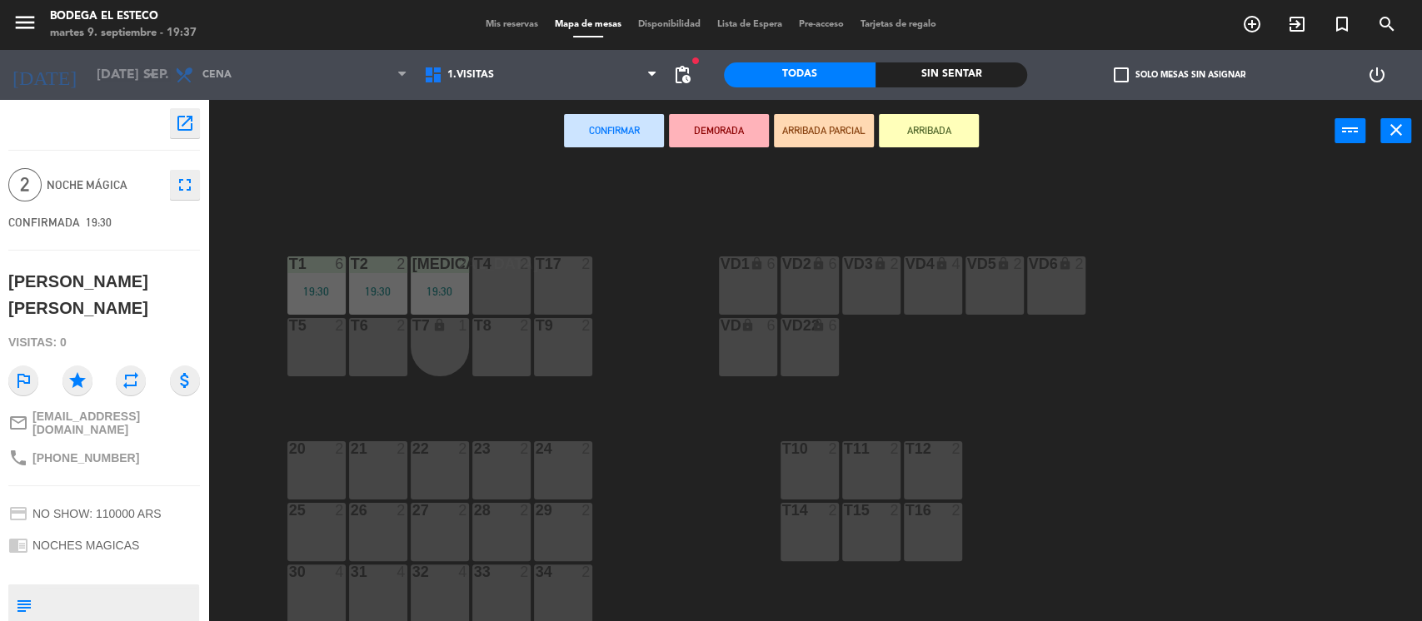
click at [511, 291] on div "T4 2" at bounding box center [501, 286] width 58 height 58
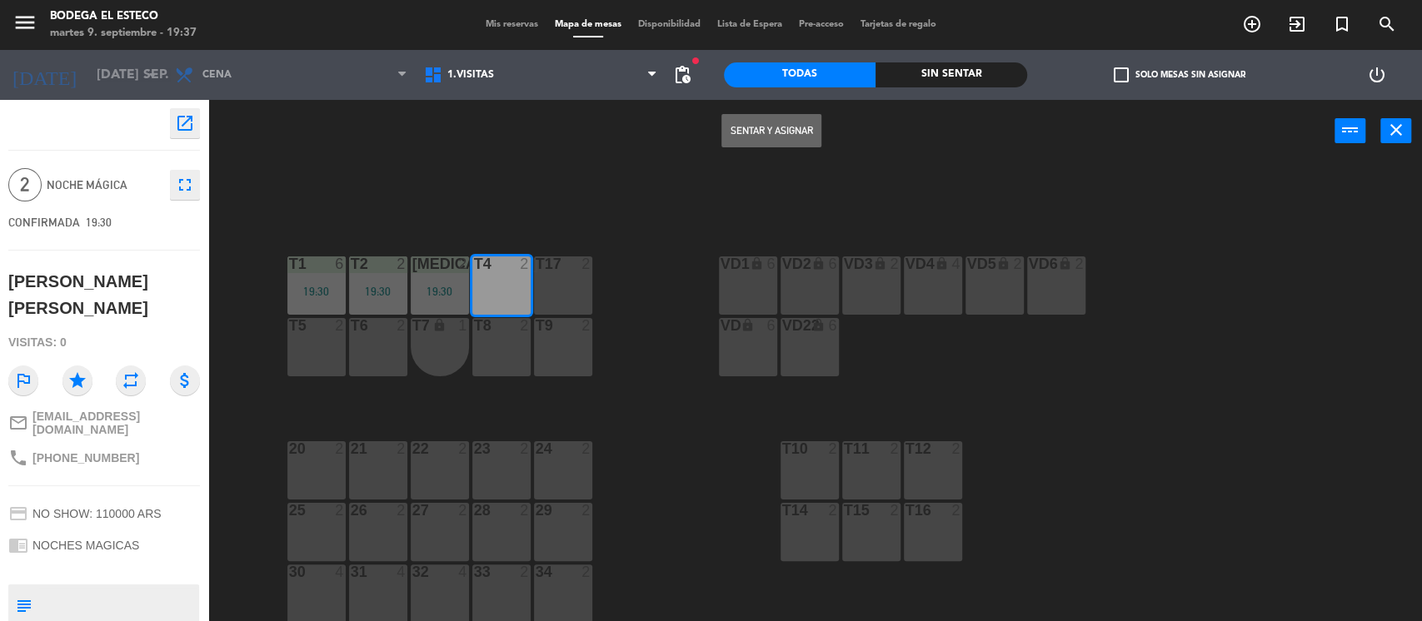
click at [782, 133] on button "Sentar y Asignar" at bounding box center [771, 130] width 100 height 33
